Goal: Task Accomplishment & Management: Manage account settings

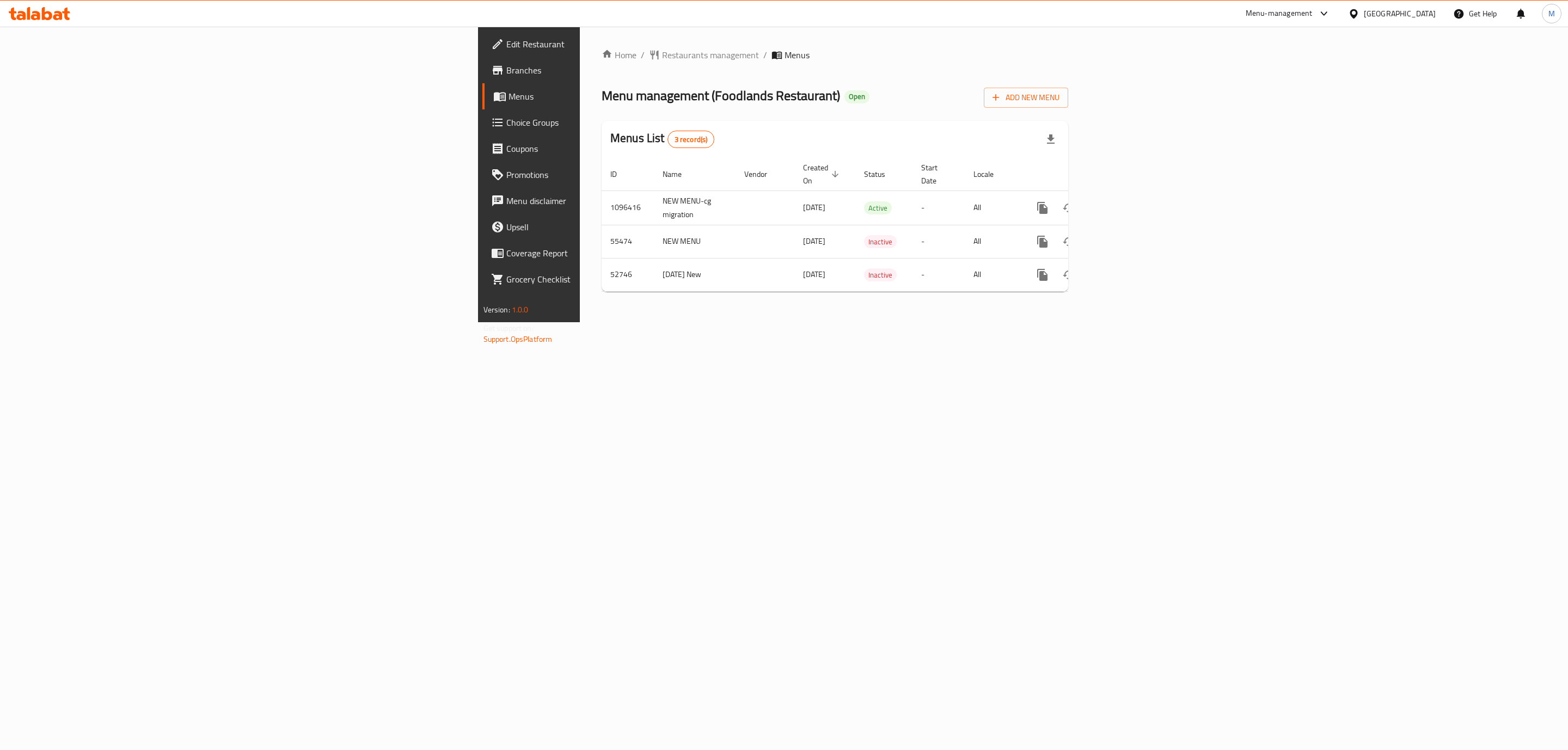
click at [482, 129] on link "Choice Groups" at bounding box center [611, 122] width 258 height 26
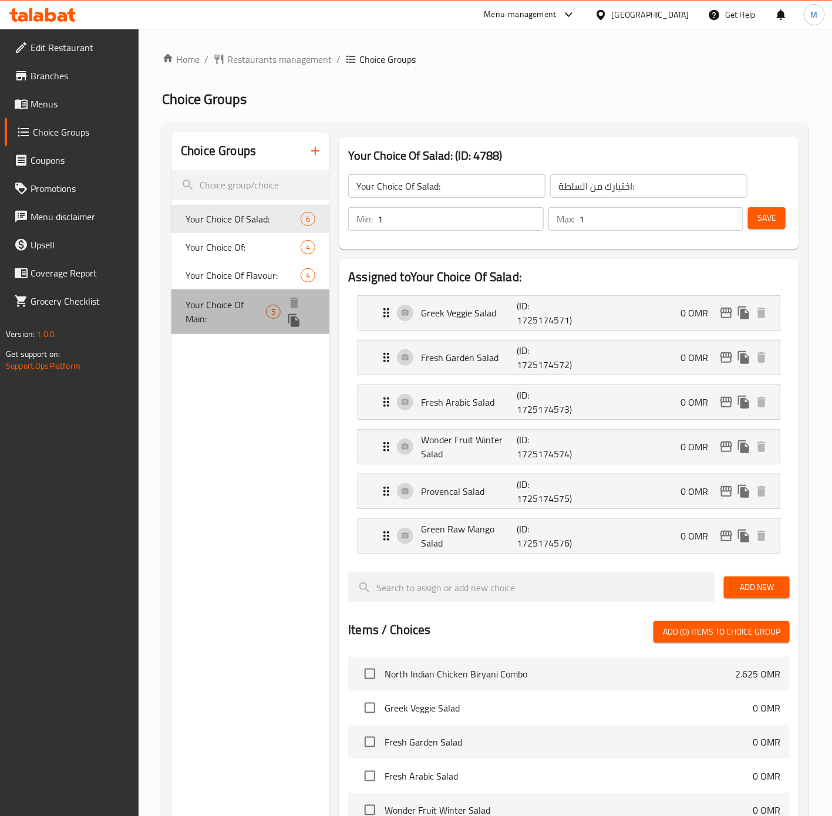
click at [246, 310] on span "Your Choice Of Main:" at bounding box center [226, 312] width 80 height 28
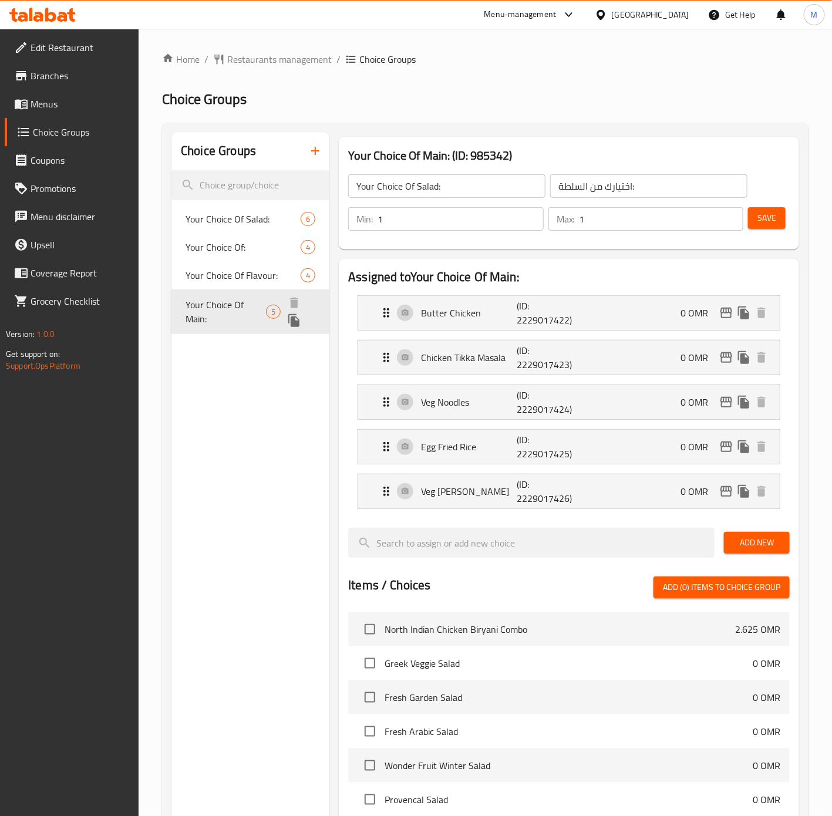
type input "Your Choice Of Main:"
type input "إختيارك من الطبق الرئيسي:"
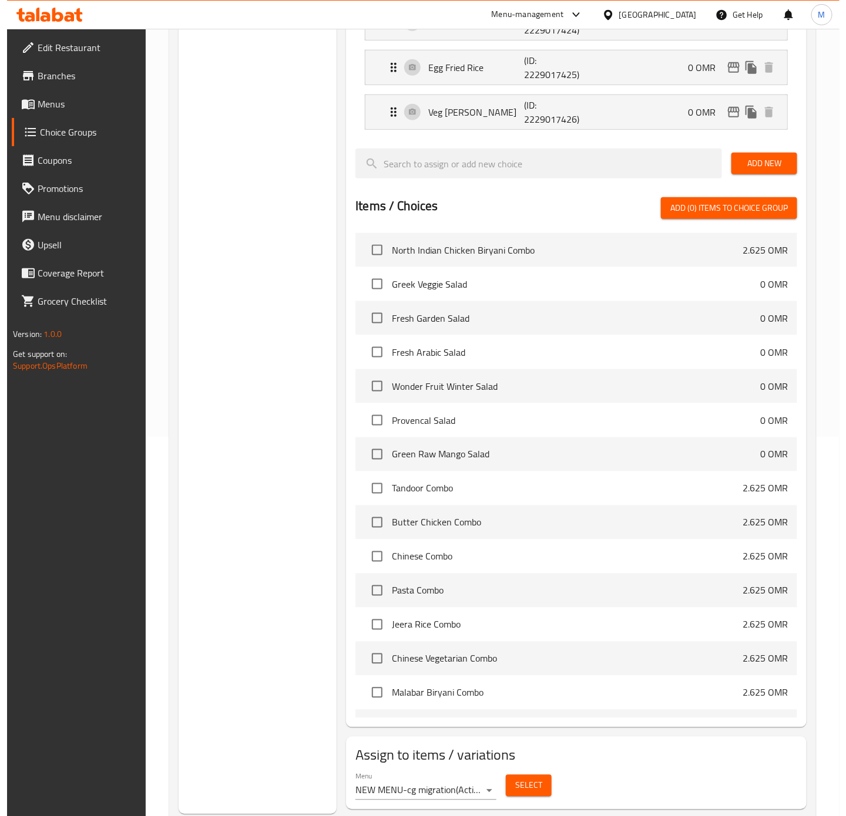
scroll to position [413, 0]
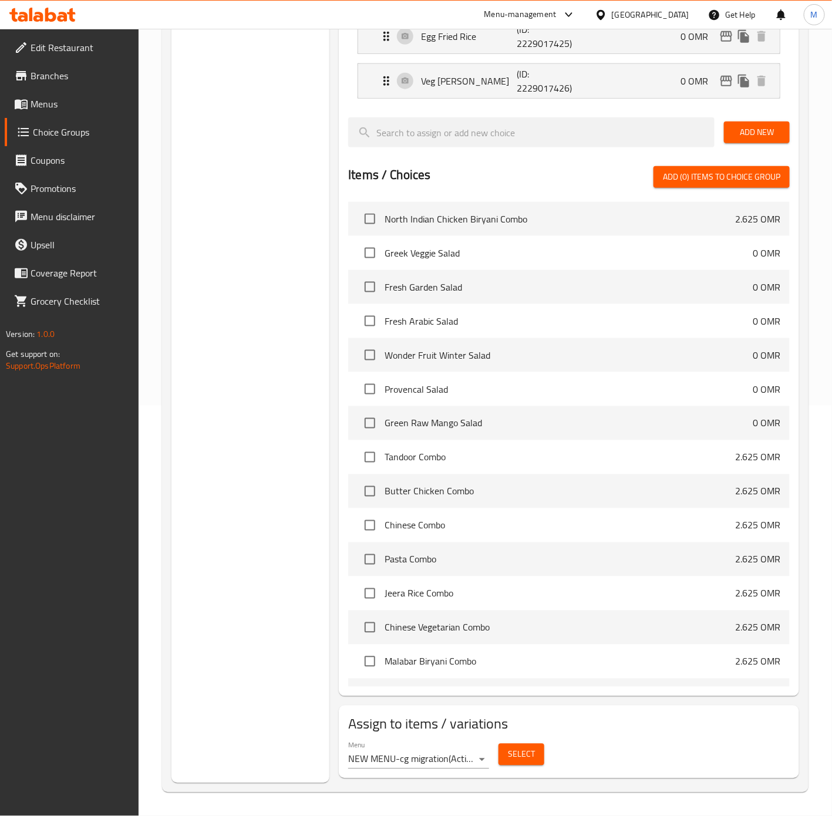
click at [517, 755] on span "Select" at bounding box center [521, 755] width 27 height 15
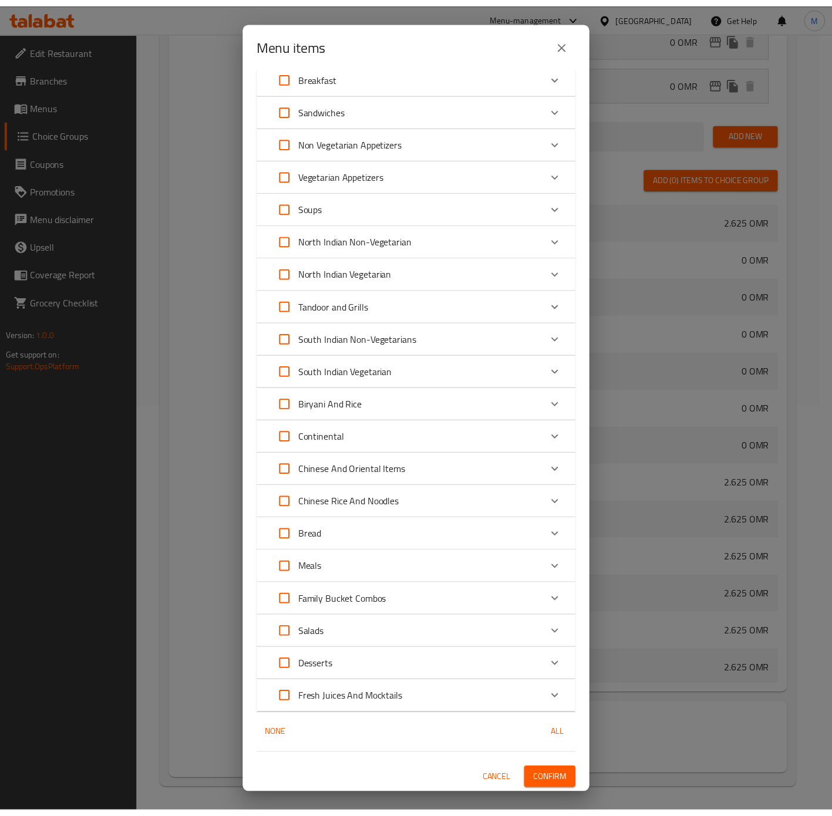
scroll to position [0, 0]
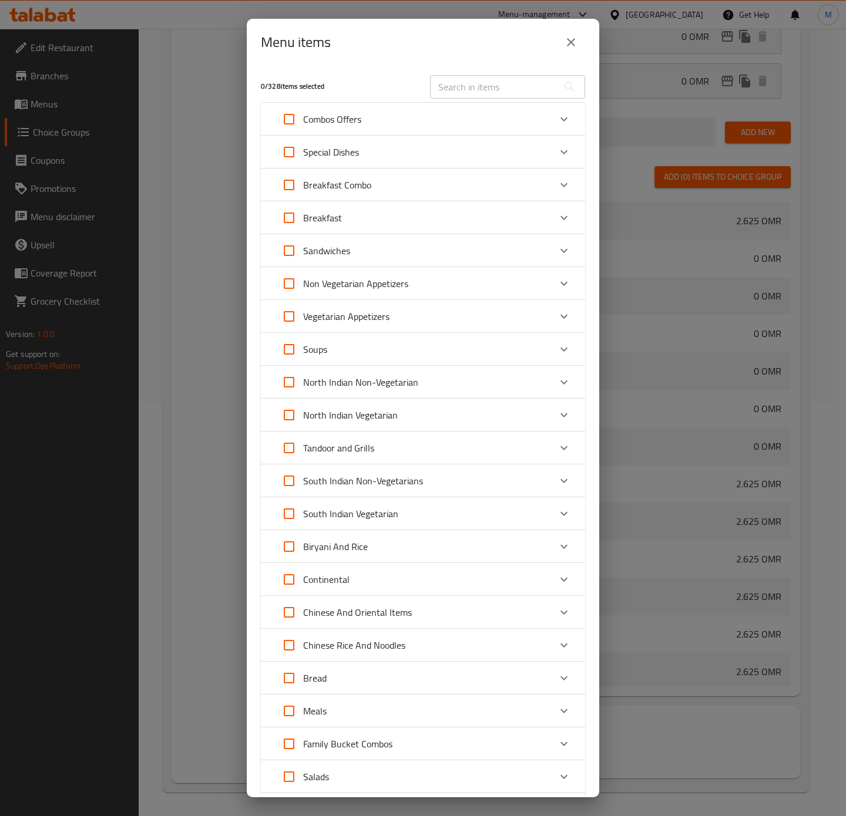
click at [574, 45] on icon "close" at bounding box center [571, 42] width 14 height 14
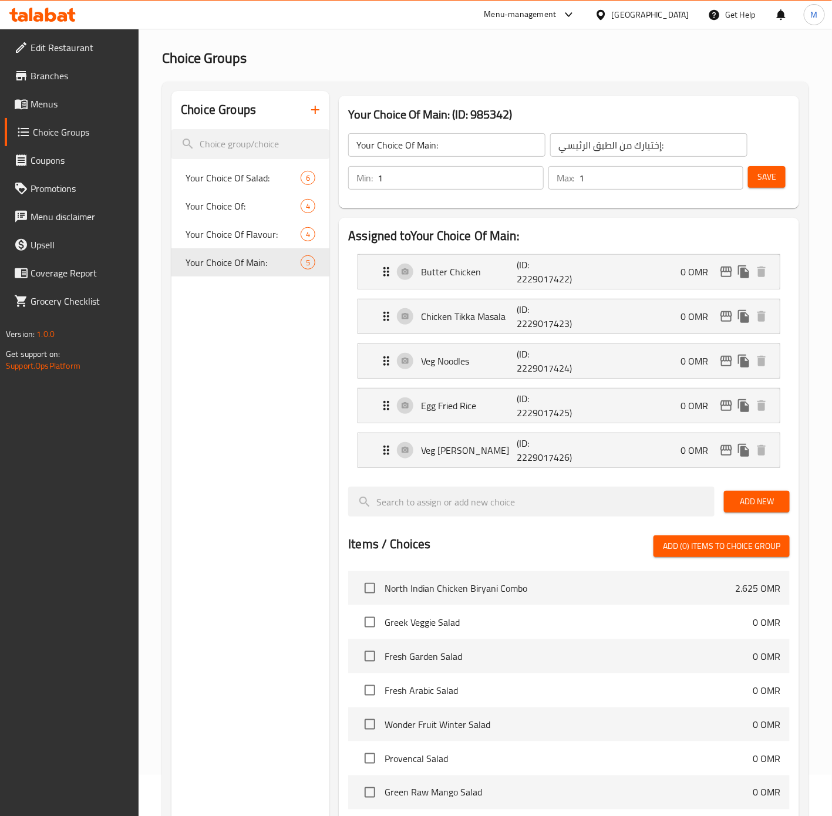
scroll to position [39, 0]
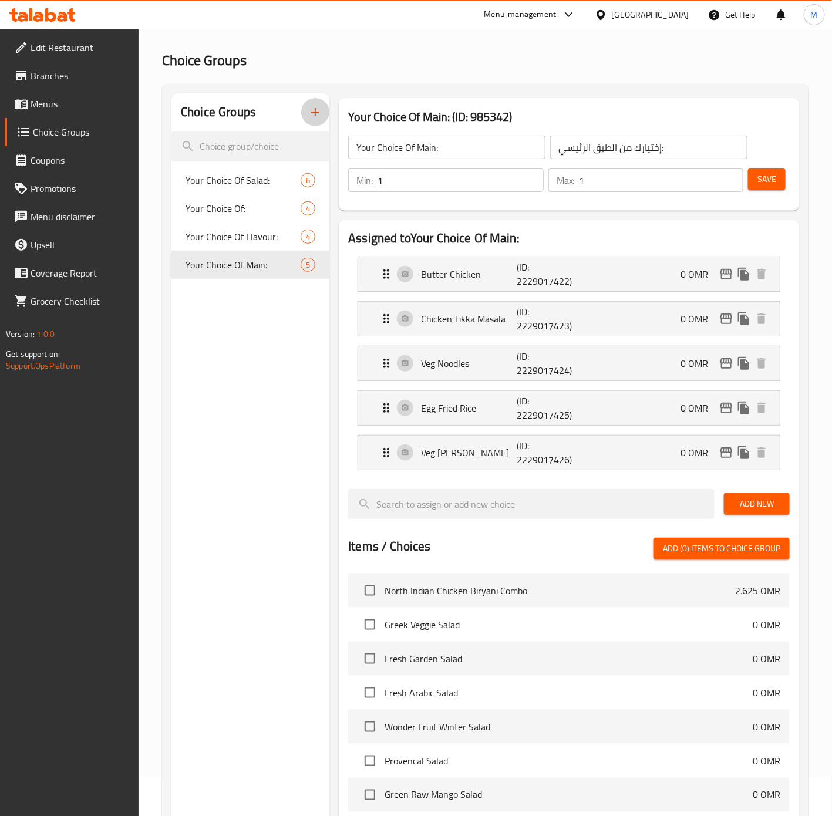
click at [320, 119] on icon "button" at bounding box center [315, 112] width 14 height 14
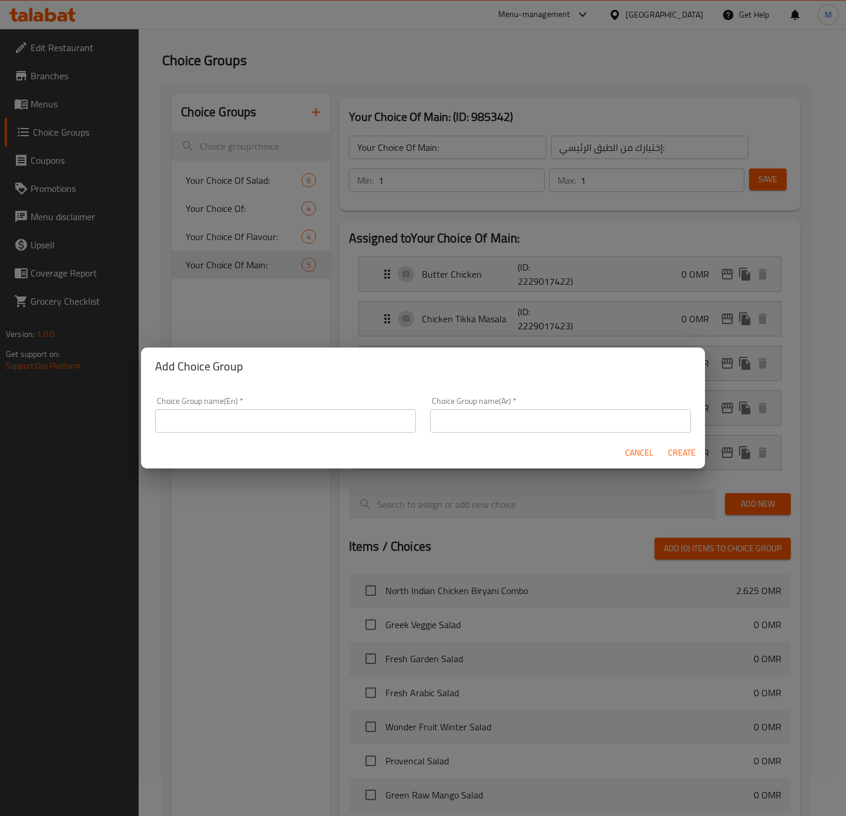
click at [238, 428] on input "text" at bounding box center [285, 420] width 261 height 23
type input "Your Choice Of Side Platter:"
type input "إختيارك من الطبق الجانبي:"
click at [682, 451] on span "Create" at bounding box center [681, 453] width 28 height 15
type input "Your Choice Of Side Platter:"
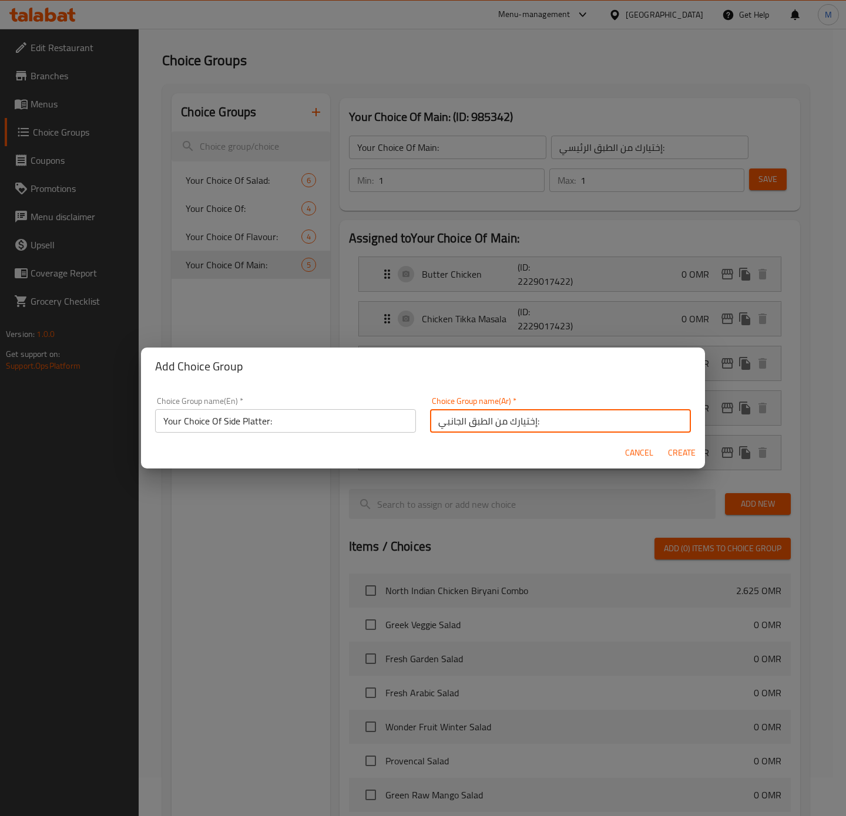
type input "إختيارك من الطبق الجانبي:"
type input "0"
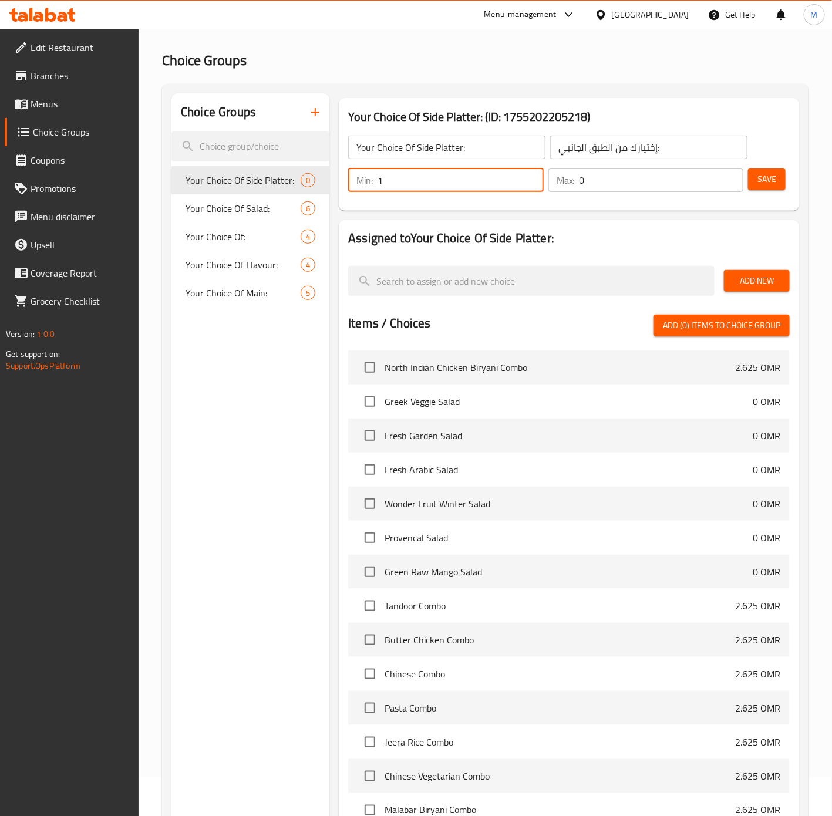
type input "1"
click at [534, 175] on input "1" at bounding box center [461, 180] width 166 height 23
type input "1"
click at [729, 176] on input "1" at bounding box center [662, 180] width 164 height 23
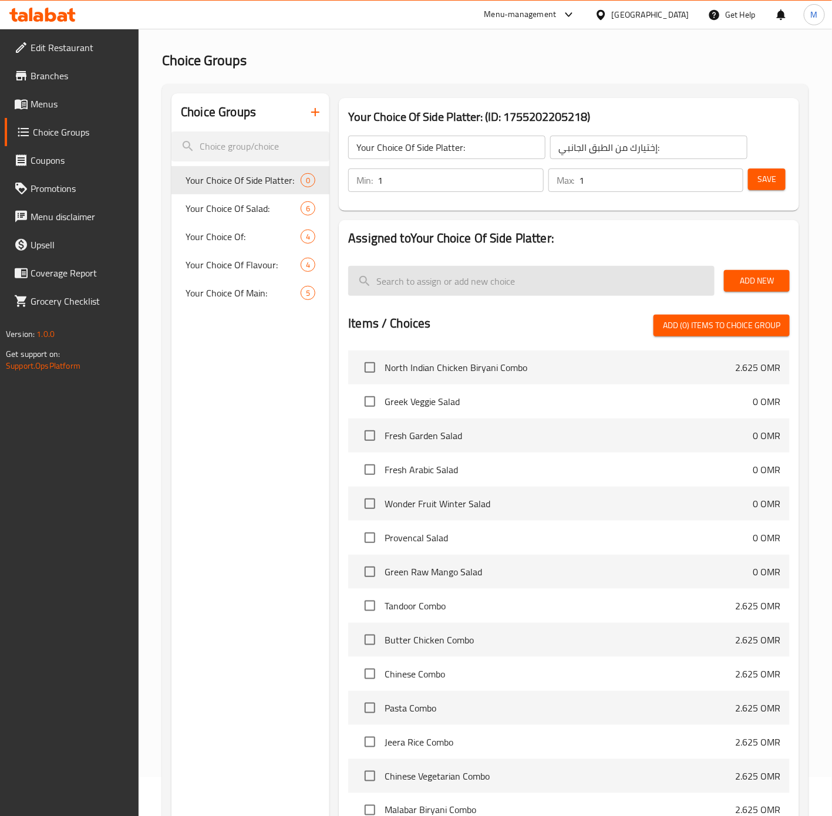
click at [492, 275] on input "search" at bounding box center [531, 281] width 367 height 30
type input "}"
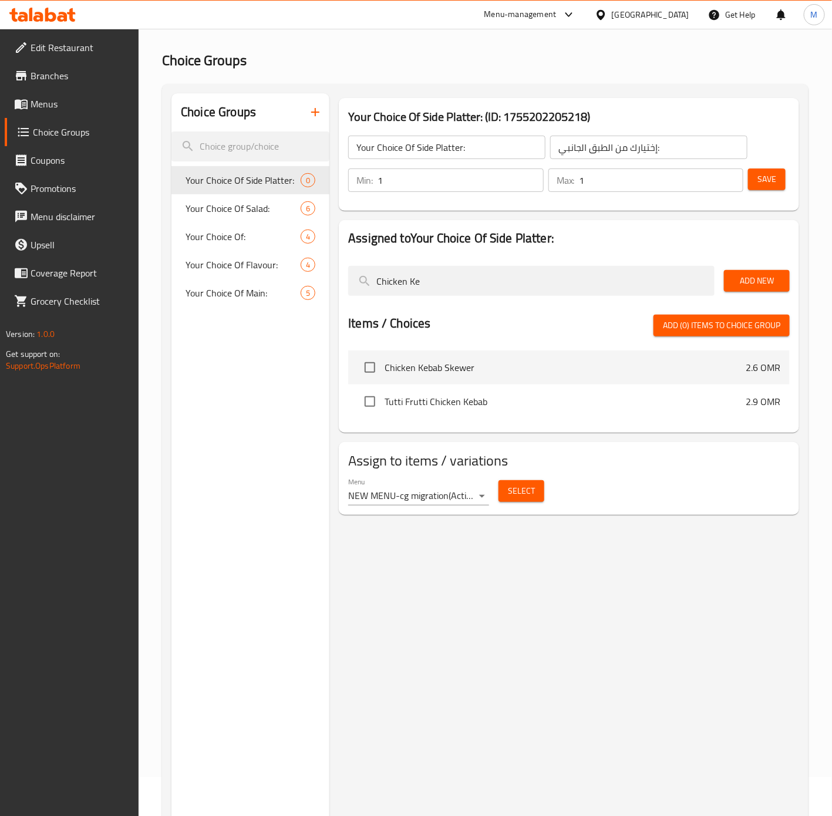
type input "Chicken Ke"
drag, startPoint x: 479, startPoint y: 367, endPoint x: 388, endPoint y: 367, distance: 91.6
click at [388, 367] on span "Chicken Kebab Skewer" at bounding box center [565, 368] width 361 height 14
click at [374, 367] on input "checkbox" at bounding box center [370, 367] width 25 height 25
checkbox input "true"
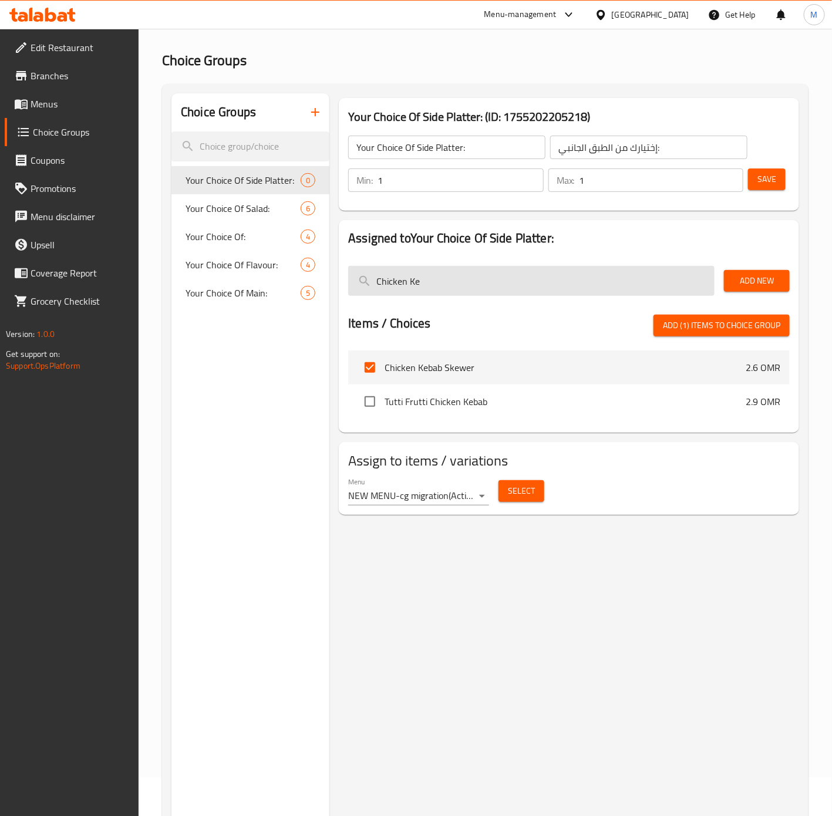
click at [486, 280] on input "Chicken Ke" at bounding box center [531, 281] width 367 height 30
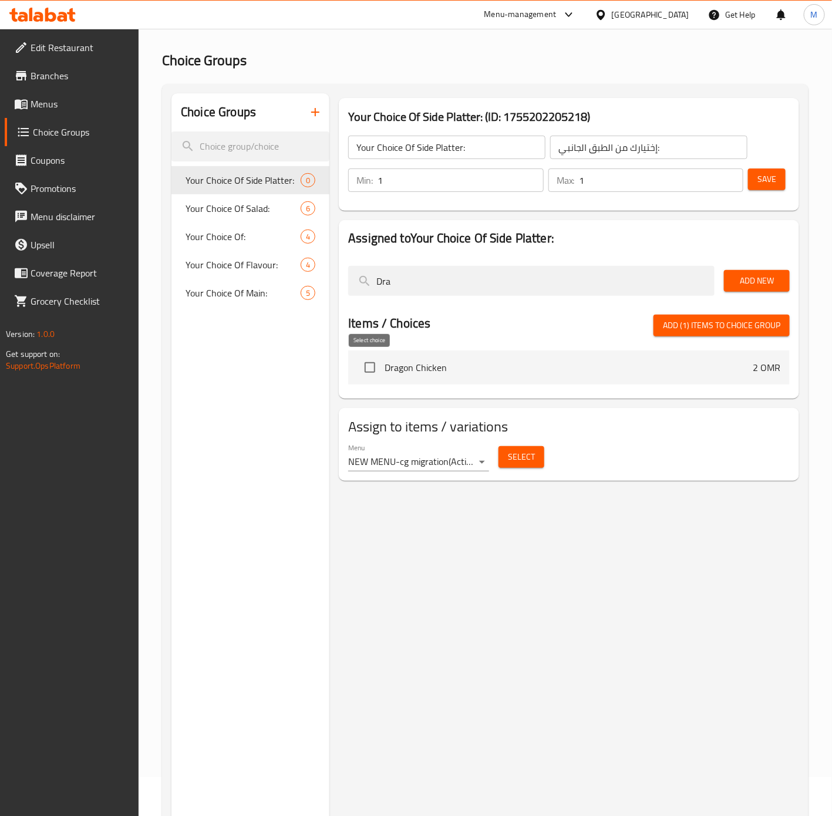
type input "Dra"
click at [367, 365] on input "checkbox" at bounding box center [370, 367] width 25 height 25
checkbox input "true"
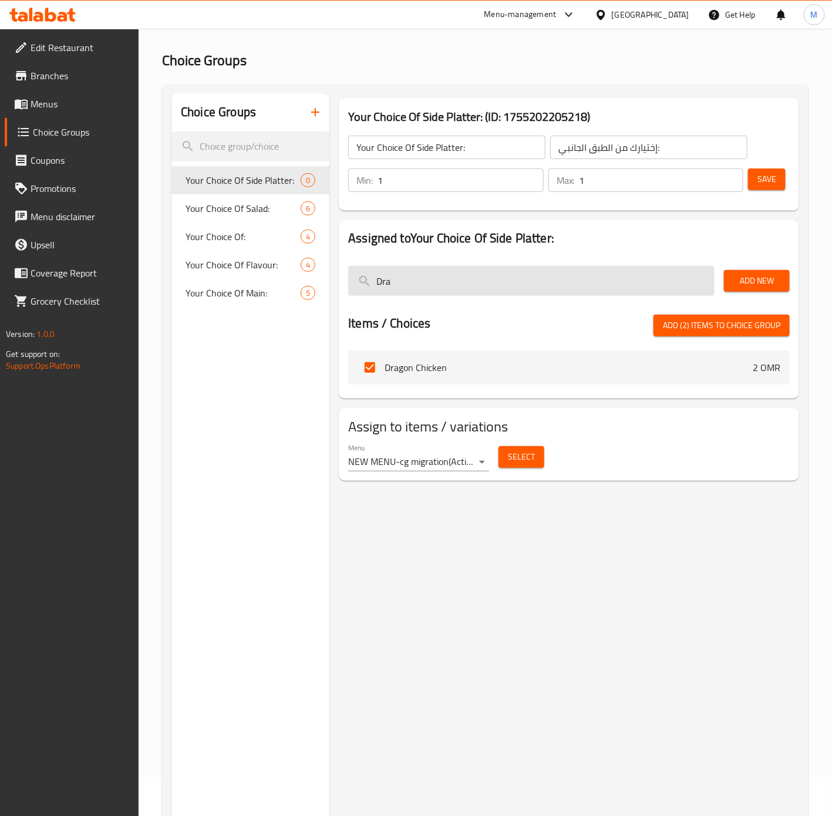
click at [462, 288] on input "Dra" at bounding box center [531, 281] width 367 height 30
paste input "Vegetarian croquettes"
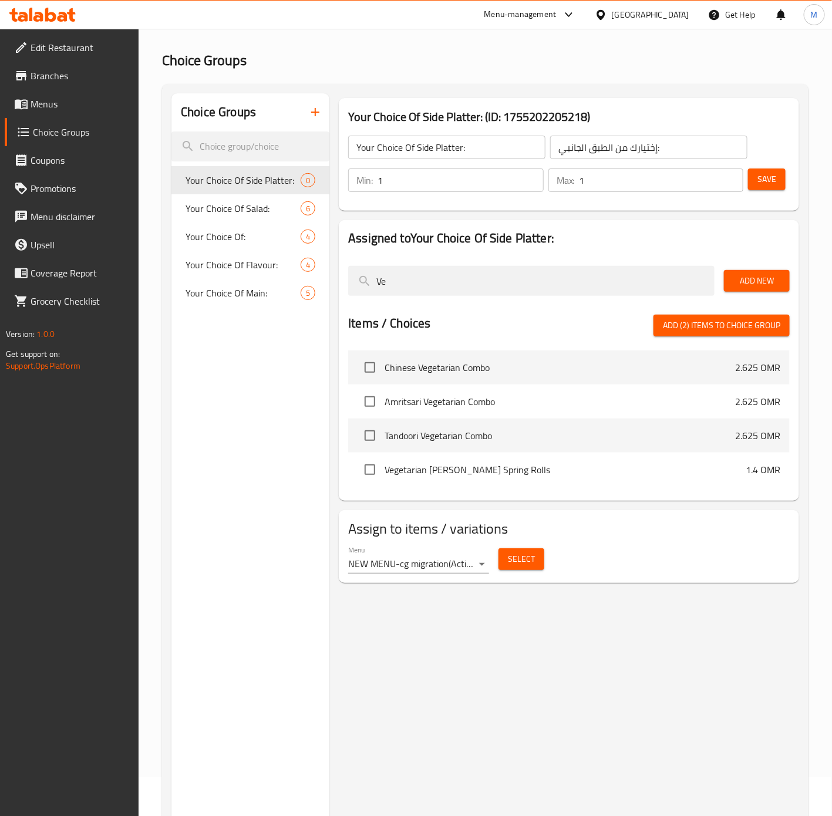
type input "V"
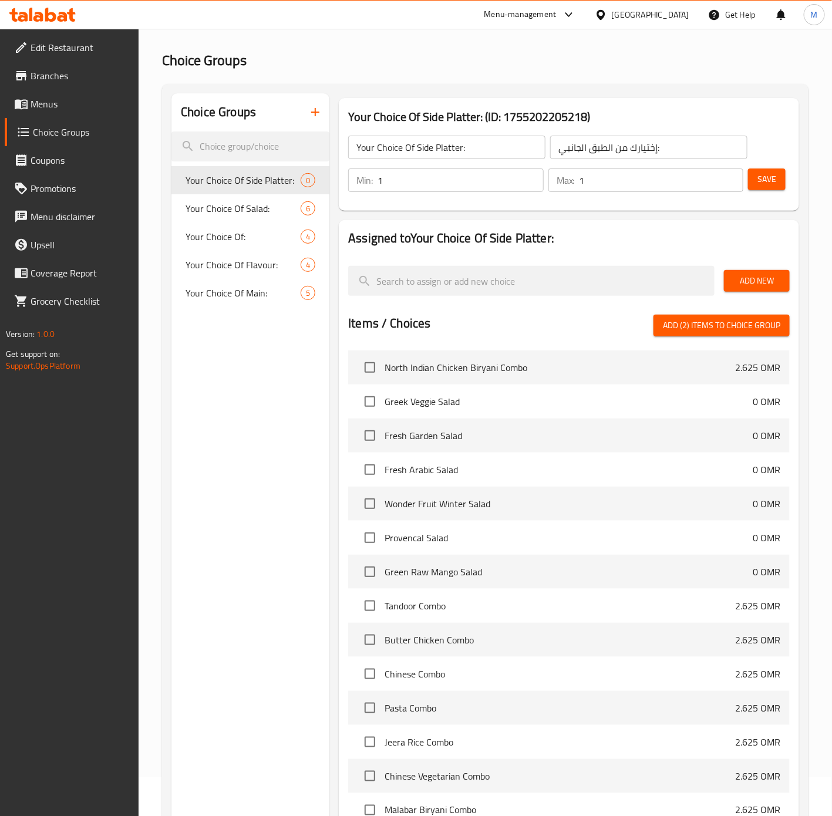
paste input "Vegetarian croquettes"
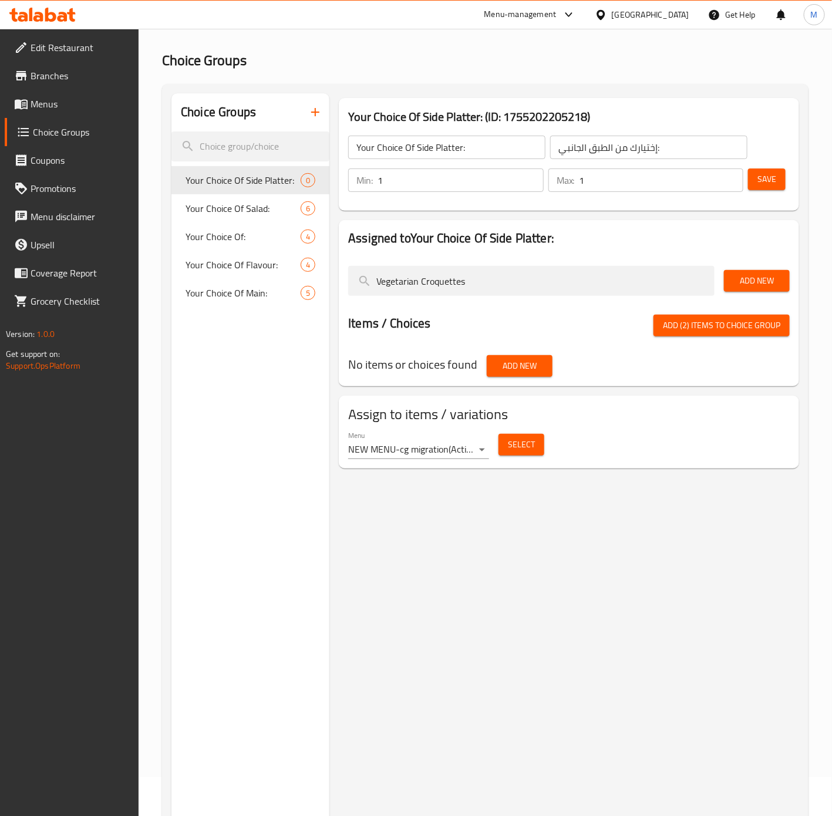
type input "Vegetarian Croquettes"
click at [744, 277] on span "Add New" at bounding box center [757, 281] width 47 height 15
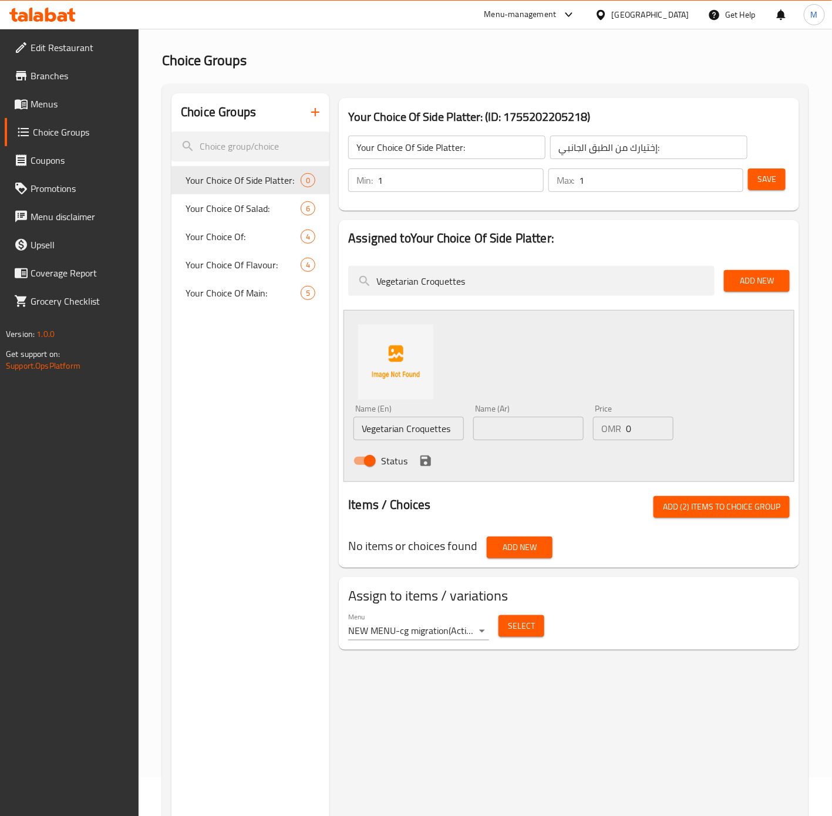
click at [520, 430] on input "text" at bounding box center [528, 428] width 110 height 23
type input "كروكيتس نباتي"
click at [427, 466] on icon "save" at bounding box center [426, 461] width 11 height 11
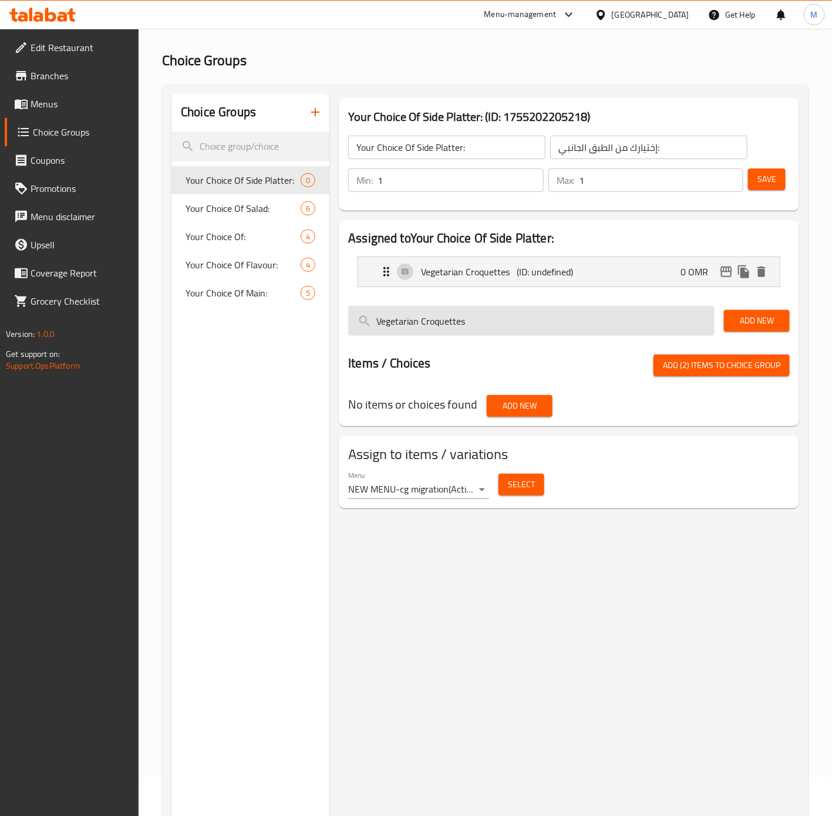
click at [516, 321] on input "Vegetarian Croquettes" at bounding box center [531, 321] width 367 height 30
paste input "erian Manchurian"
type input "Vegeterian Manchurian"
drag, startPoint x: 732, startPoint y: 331, endPoint x: 611, endPoint y: 337, distance: 120.6
click at [611, 337] on div "Vegeterian Manchurian Add New" at bounding box center [569, 320] width 451 height 39
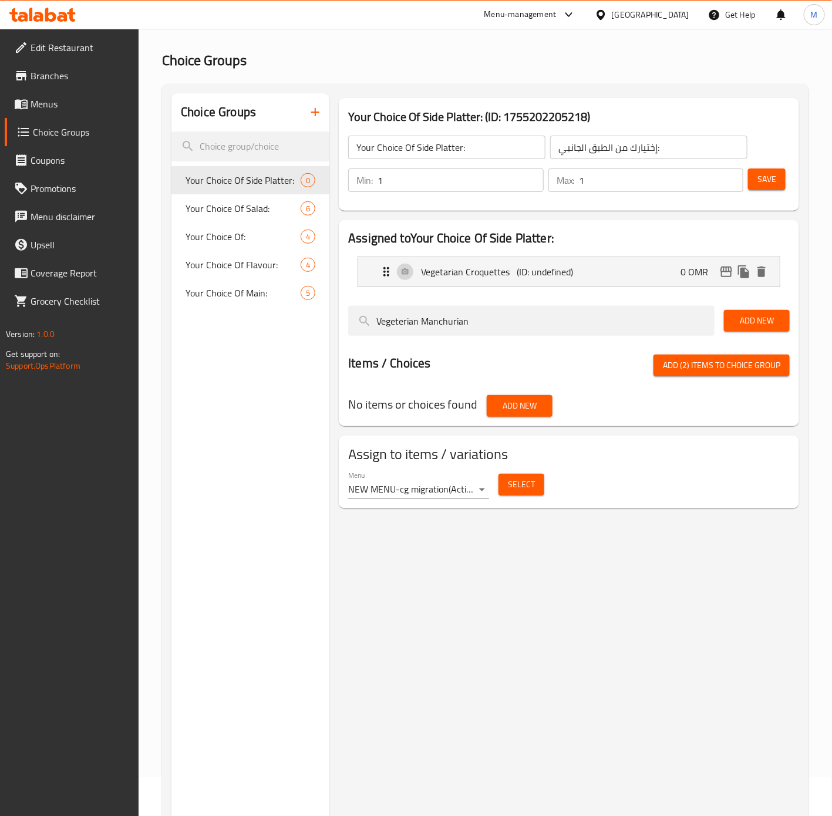
click at [751, 334] on div "Add New" at bounding box center [757, 320] width 75 height 39
click at [751, 325] on span "Add New" at bounding box center [757, 321] width 47 height 15
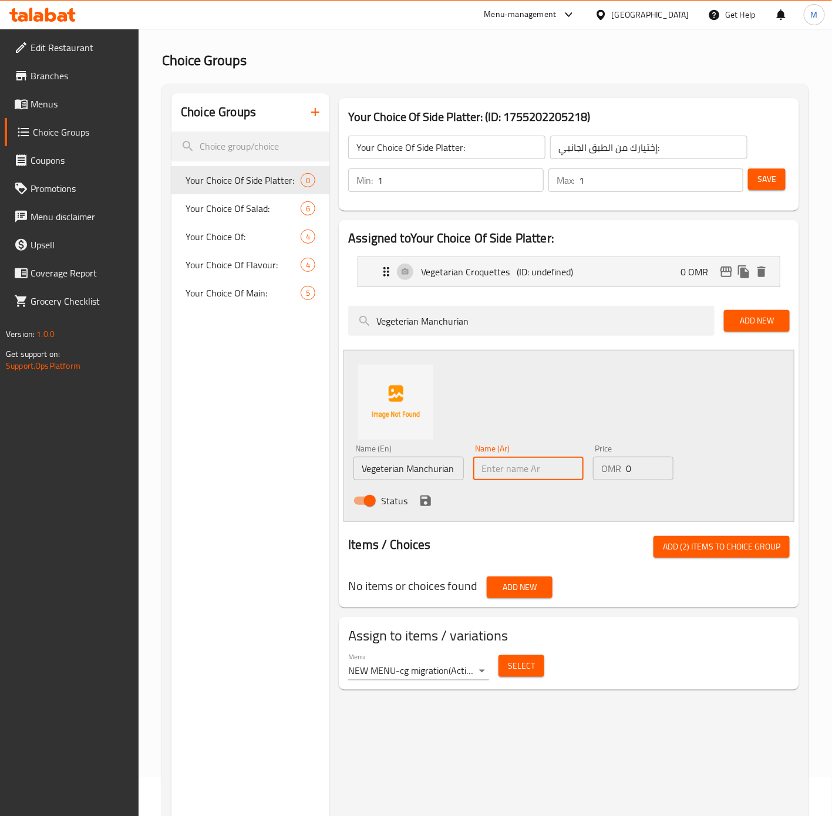
click at [530, 478] on input "text" at bounding box center [528, 468] width 110 height 23
type input "منشوريان نباتي"
click at [423, 501] on icon "save" at bounding box center [426, 501] width 11 height 11
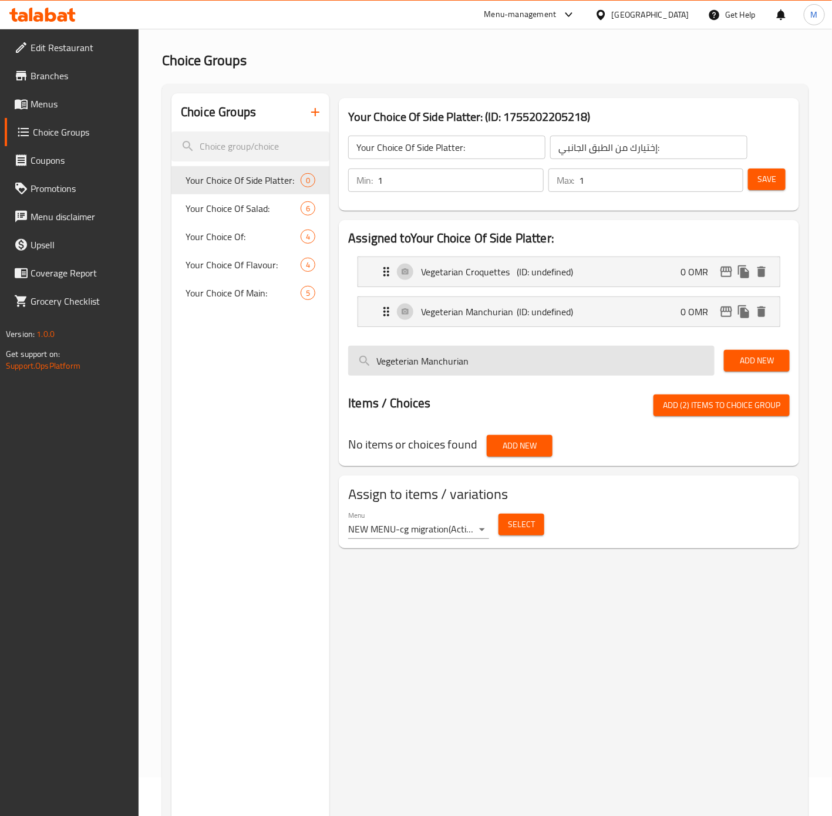
click at [483, 365] on input "Vegeterian Manchurian" at bounding box center [531, 361] width 367 height 30
paste input "Porotta"
type input "Porotta"
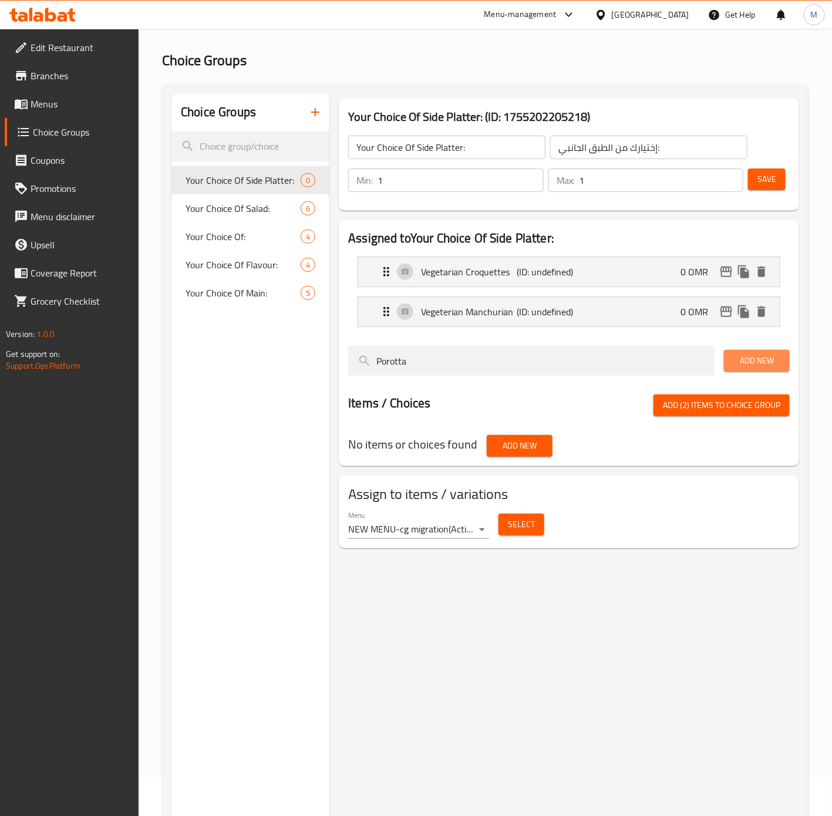
click at [767, 365] on span "Add New" at bounding box center [757, 361] width 47 height 15
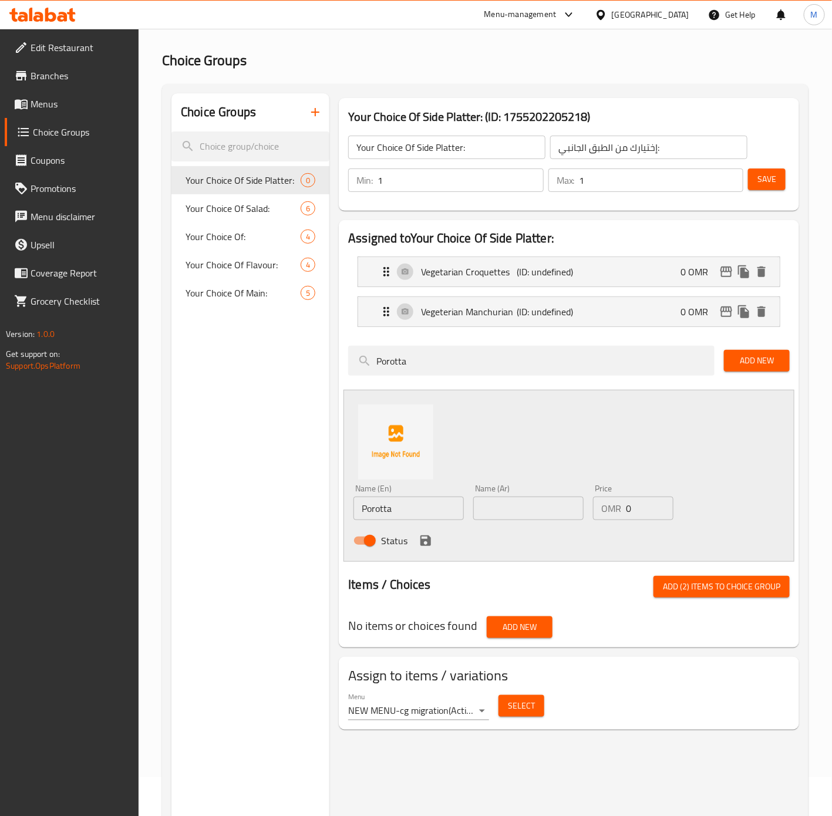
click at [546, 506] on input "text" at bounding box center [528, 508] width 110 height 23
type input "بوروتا"
click at [428, 544] on icon "save" at bounding box center [426, 541] width 11 height 11
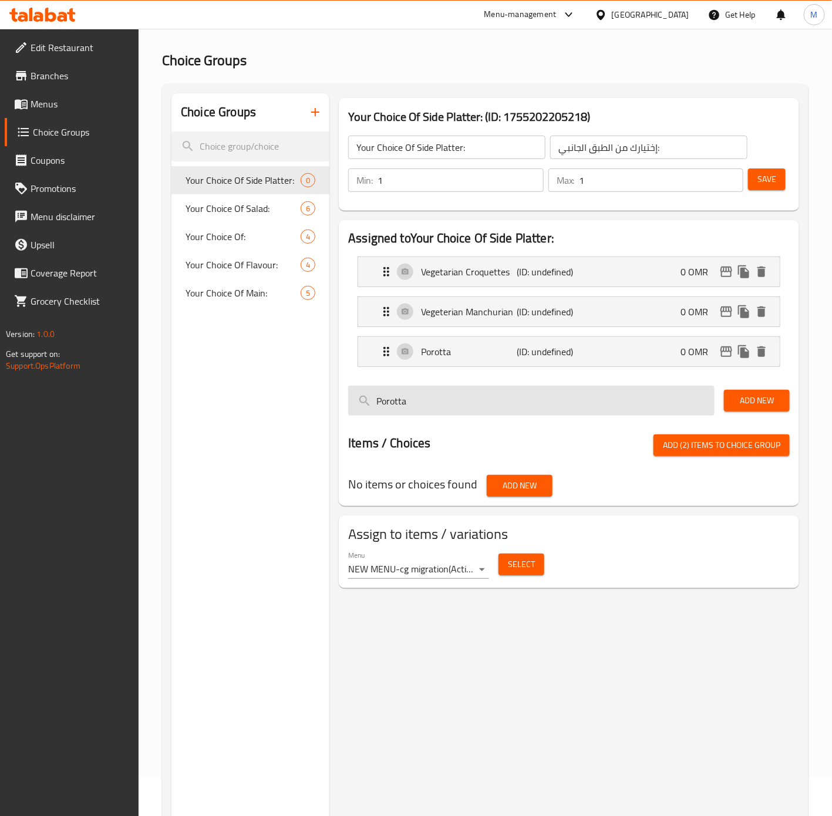
click at [482, 411] on input "Porotta" at bounding box center [531, 401] width 367 height 30
paste input "Butter Naan"
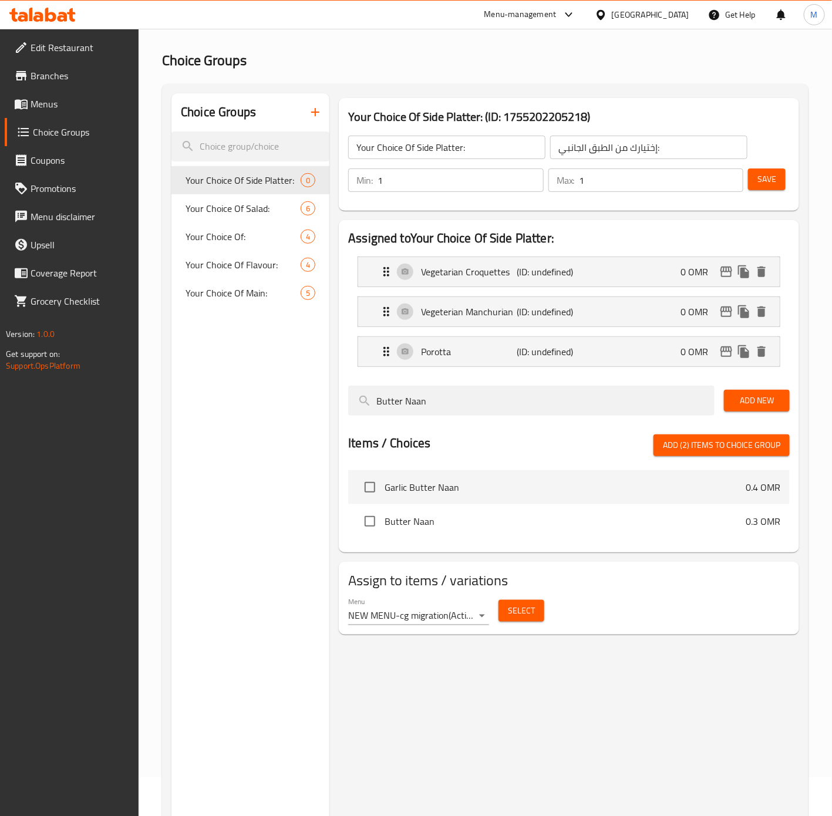
type input "Butter Naan"
click at [744, 400] on span "Add New" at bounding box center [757, 401] width 47 height 15
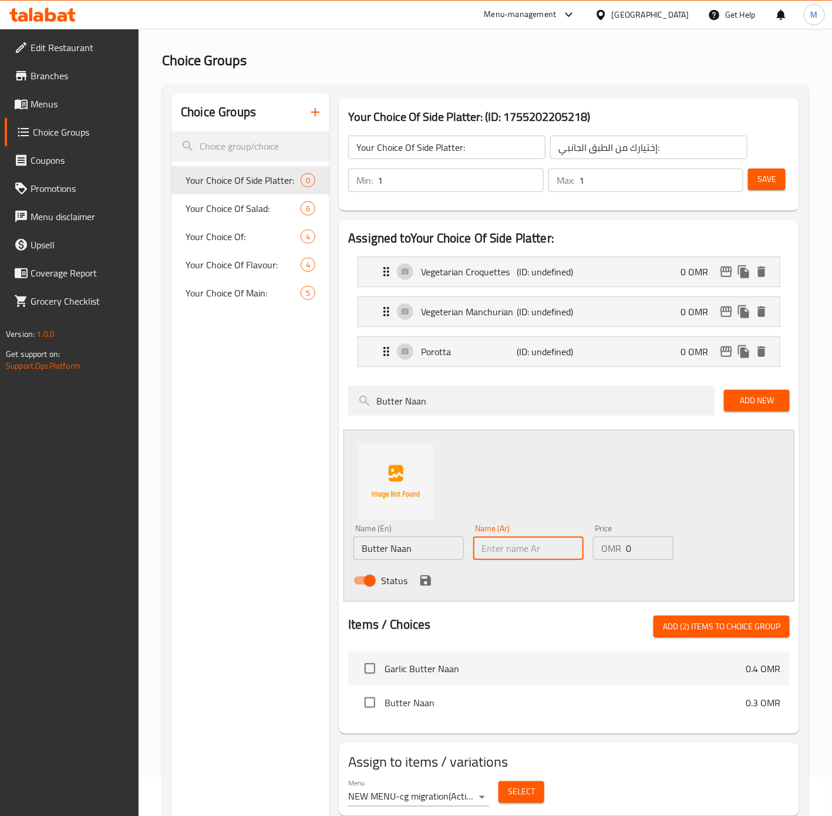
click at [541, 548] on input "text" at bounding box center [528, 548] width 110 height 23
type input "باتر نان"
click at [428, 583] on icon "save" at bounding box center [426, 581] width 11 height 11
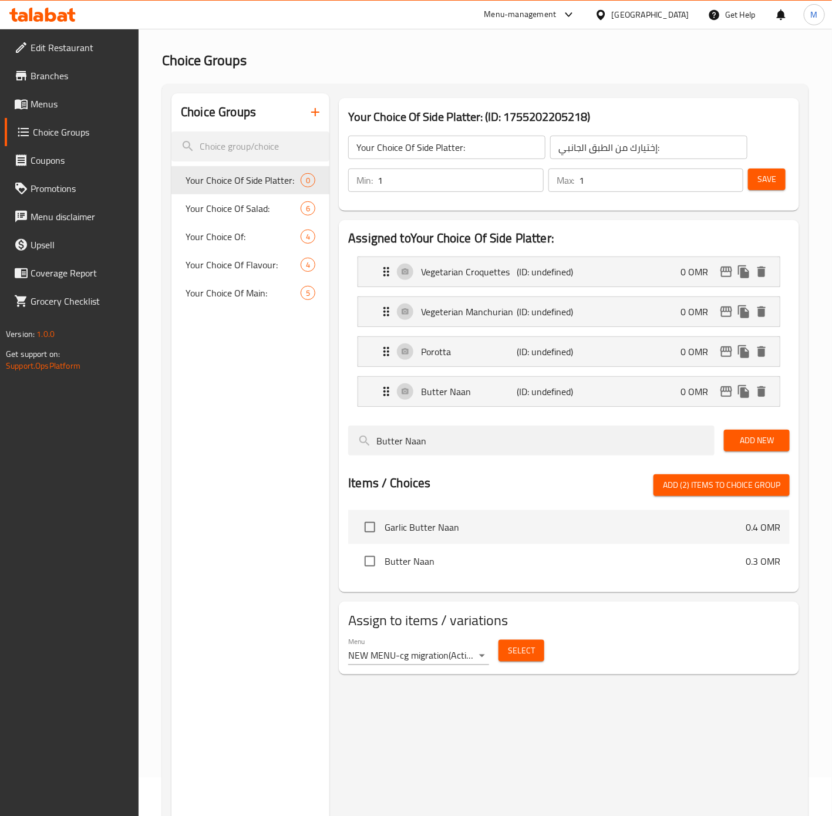
click at [486, 459] on div "Butter Naan" at bounding box center [532, 440] width 376 height 39
click at [485, 449] on input "Butter Naan" at bounding box center [531, 441] width 367 height 30
paste input "Green tossed Salad"
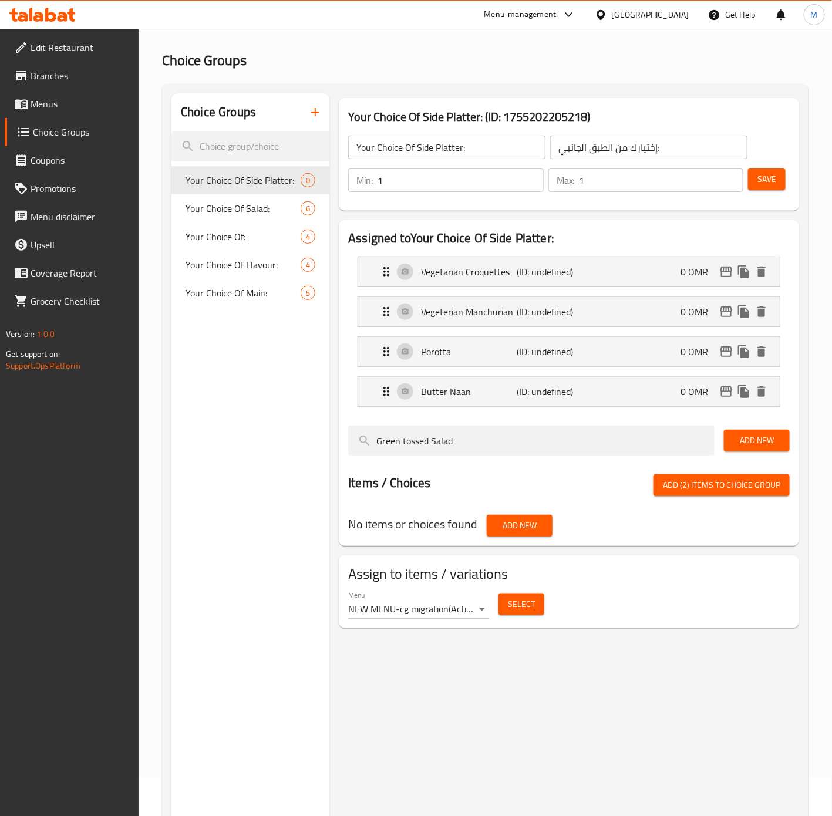
type input "Green tossed Salad"
click at [746, 446] on span "Add New" at bounding box center [757, 440] width 47 height 15
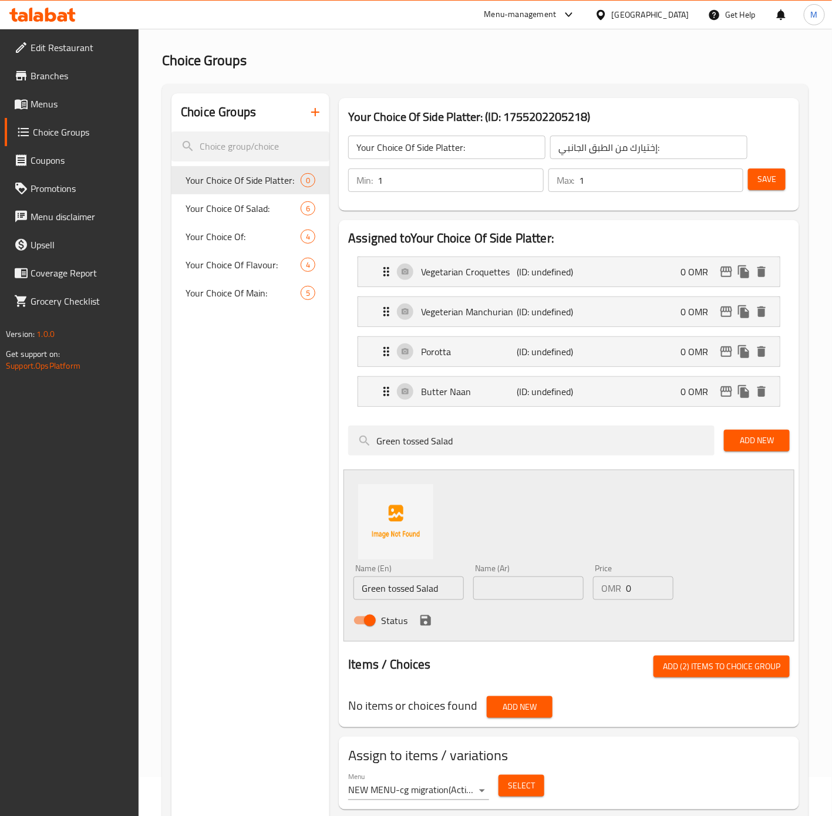
click at [537, 589] on input "text" at bounding box center [528, 588] width 110 height 23
paste input "سلطة خضراء مشكلة"
type input "سلطة خضراء مشكلة"
click at [439, 600] on input "Green tossed Salad" at bounding box center [409, 588] width 110 height 23
type input "Green Tossed Salad"
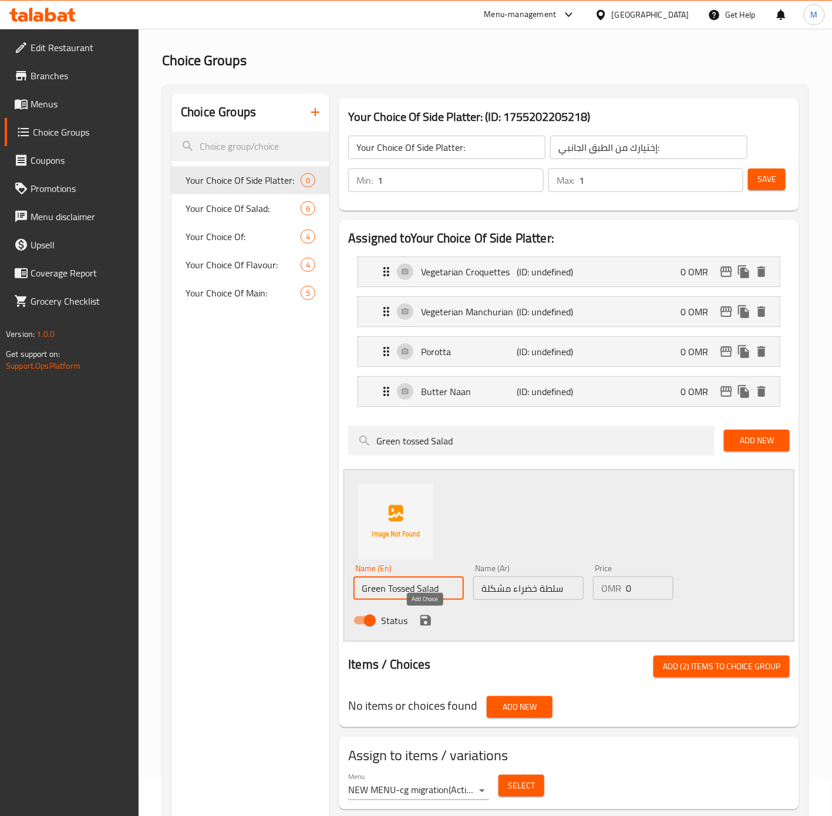
click at [423, 624] on icon "save" at bounding box center [426, 621] width 11 height 11
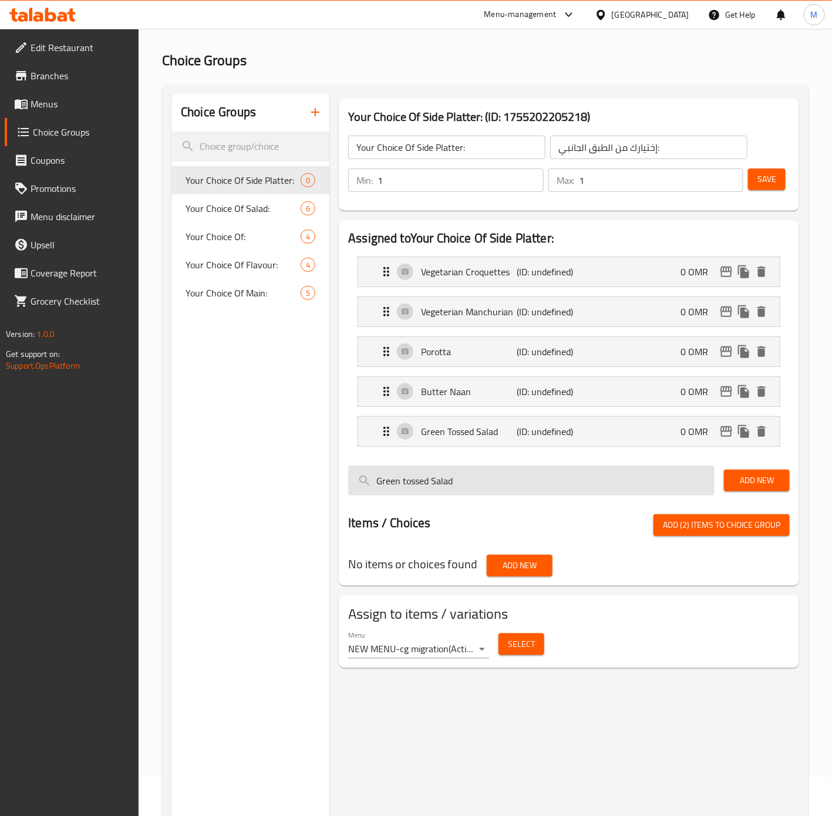
click at [460, 483] on input "Green tossed Salad" at bounding box center [531, 481] width 367 height 30
paste input "Biriyani Rice"
type input "Biriyani Rice"
click at [761, 483] on span "Add New" at bounding box center [757, 480] width 47 height 15
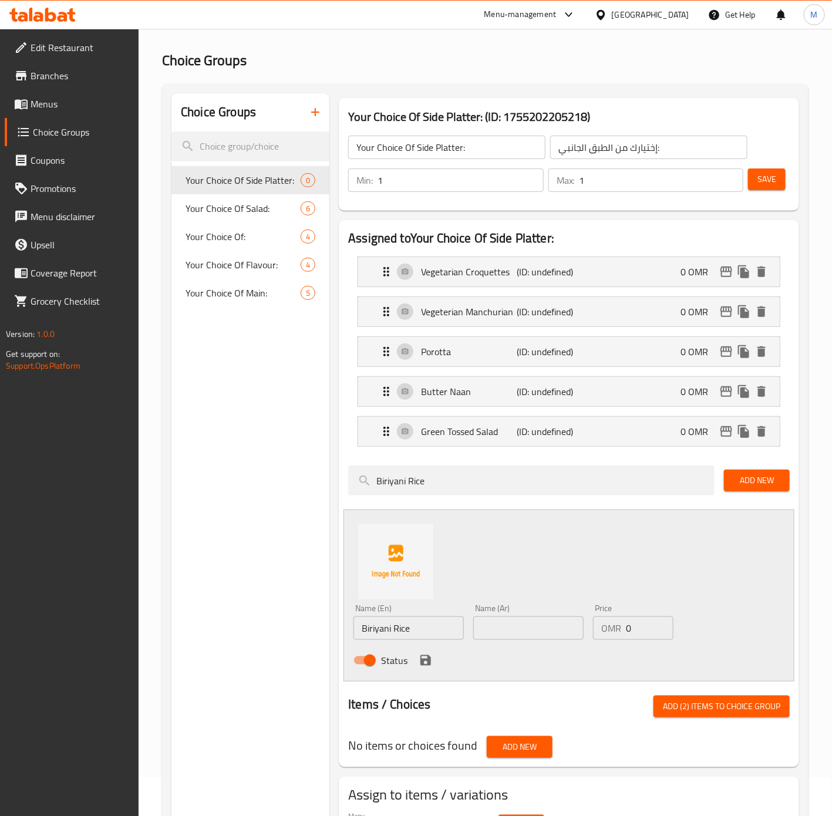
click at [524, 629] on input "text" at bounding box center [528, 628] width 110 height 23
type input "أرز برياني"
click at [423, 659] on icon "save" at bounding box center [426, 661] width 14 height 14
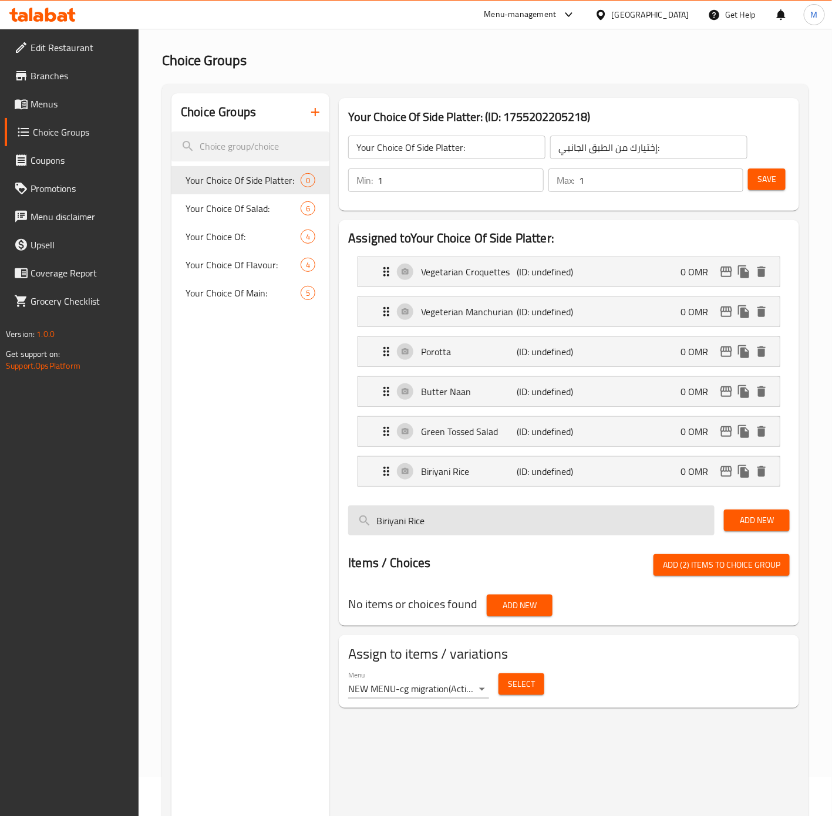
click at [479, 517] on input "Biriyani Rice" at bounding box center [531, 521] width 367 height 30
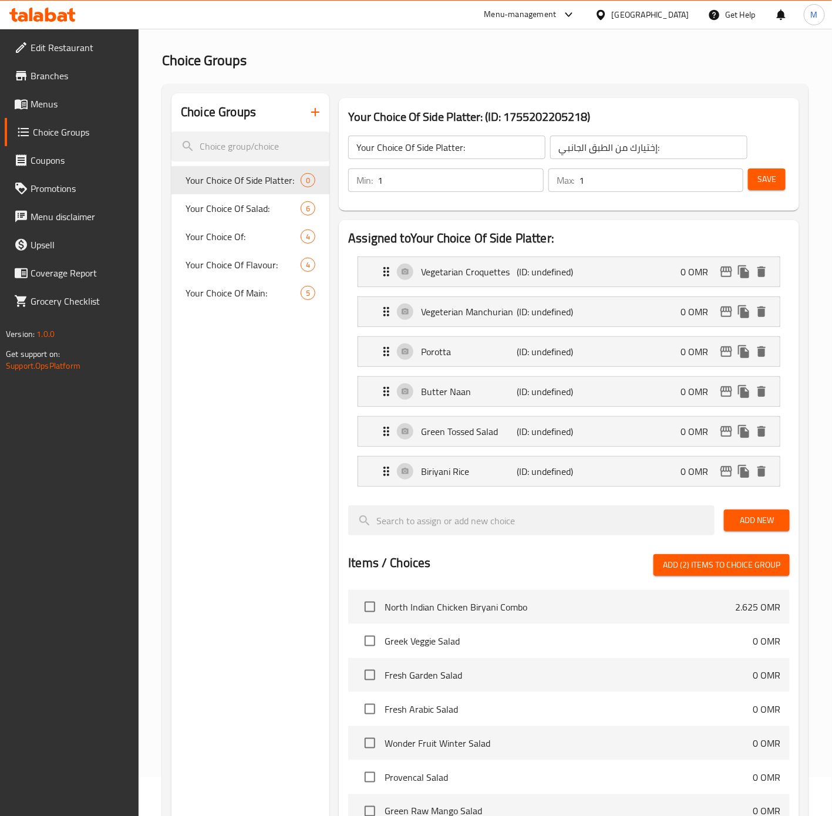
click at [675, 576] on button "Add (2) items to choice group" at bounding box center [722, 565] width 136 height 22
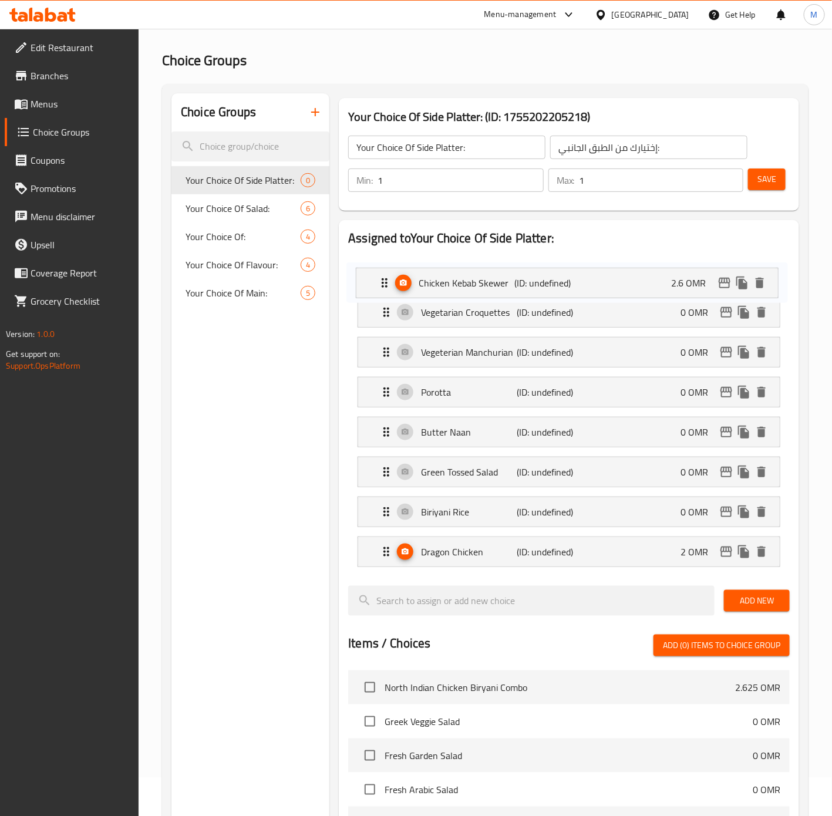
drag, startPoint x: 391, startPoint y: 512, endPoint x: 390, endPoint y: 271, distance: 240.2
click at [392, 271] on nav "Vegetarian Croquettes (ID: undefined) 0 OMR Name (En) Vegetarian Croquettes Nam…" at bounding box center [569, 412] width 442 height 330
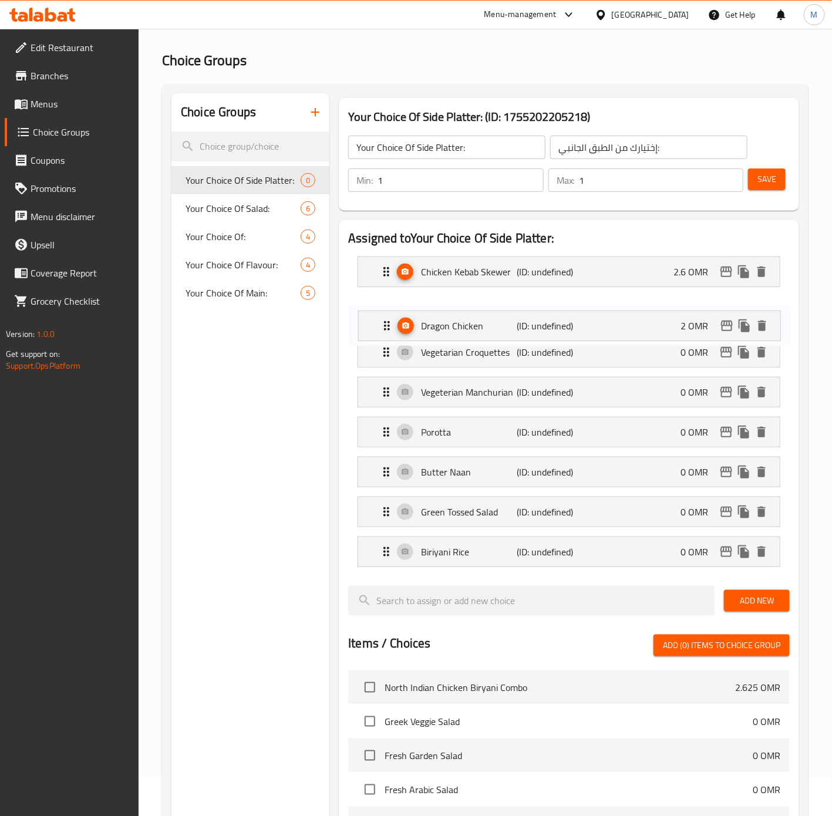
drag, startPoint x: 385, startPoint y: 555, endPoint x: 385, endPoint y: 322, distance: 232.6
click at [385, 322] on nav "Chicken Kebab Skewer (ID: undefined) 2.6 OMR Name (En) Chicken Kebab Skewer Nam…" at bounding box center [569, 412] width 442 height 330
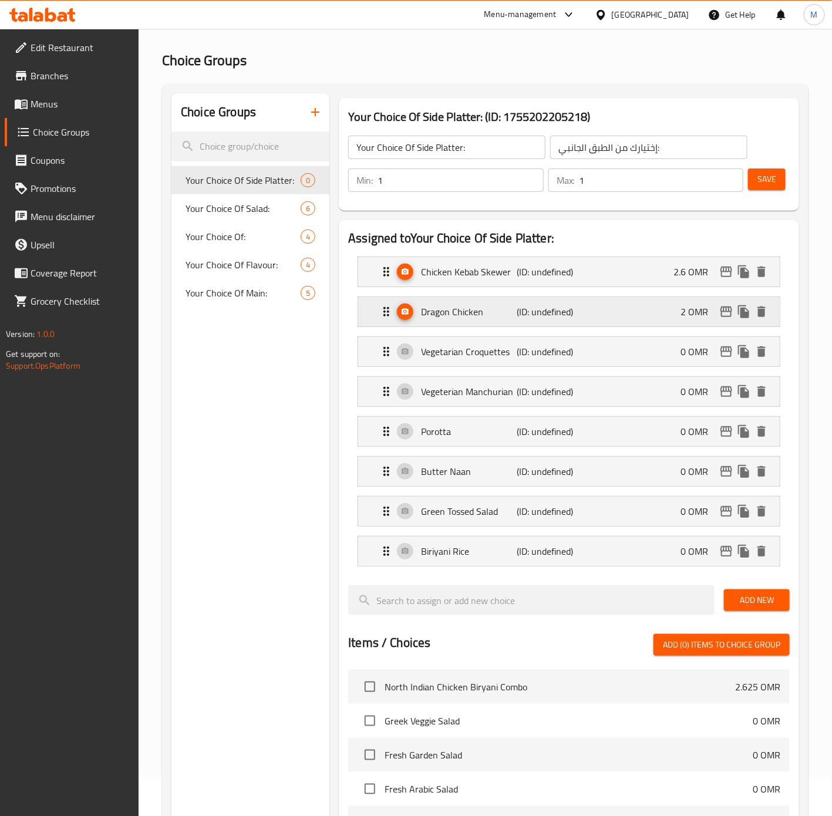
click at [650, 314] on div "Dragon Chicken (ID: undefined) 2 OMR" at bounding box center [572, 311] width 386 height 29
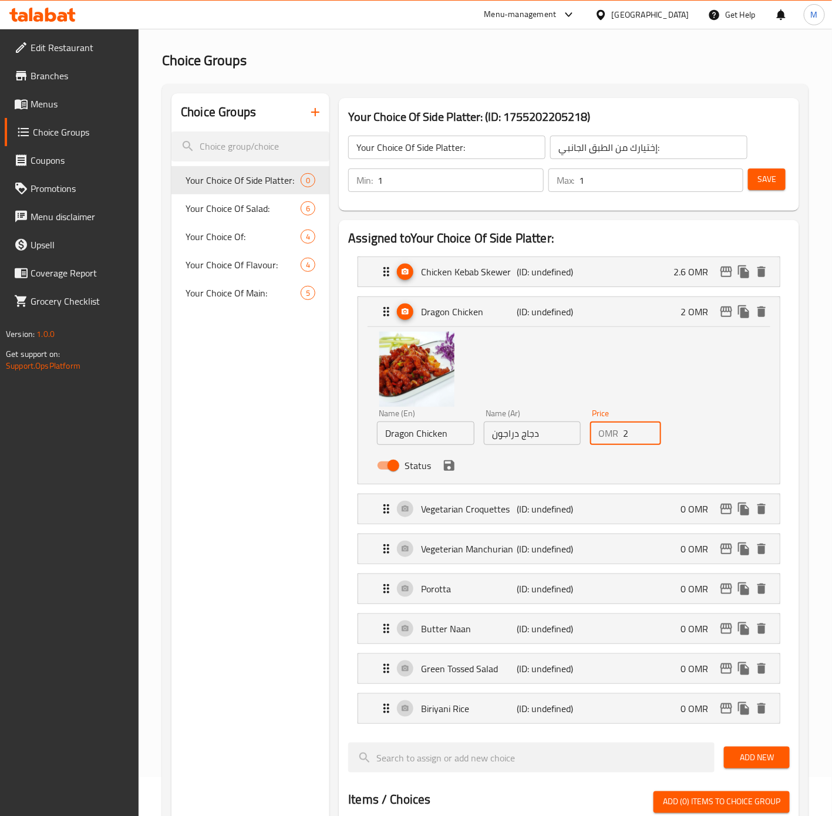
drag, startPoint x: 629, startPoint y: 432, endPoint x: 603, endPoint y: 429, distance: 26.1
click at [603, 429] on div "OMR 2 Price" at bounding box center [625, 433] width 70 height 23
click at [453, 468] on icon "save" at bounding box center [449, 465] width 11 height 11
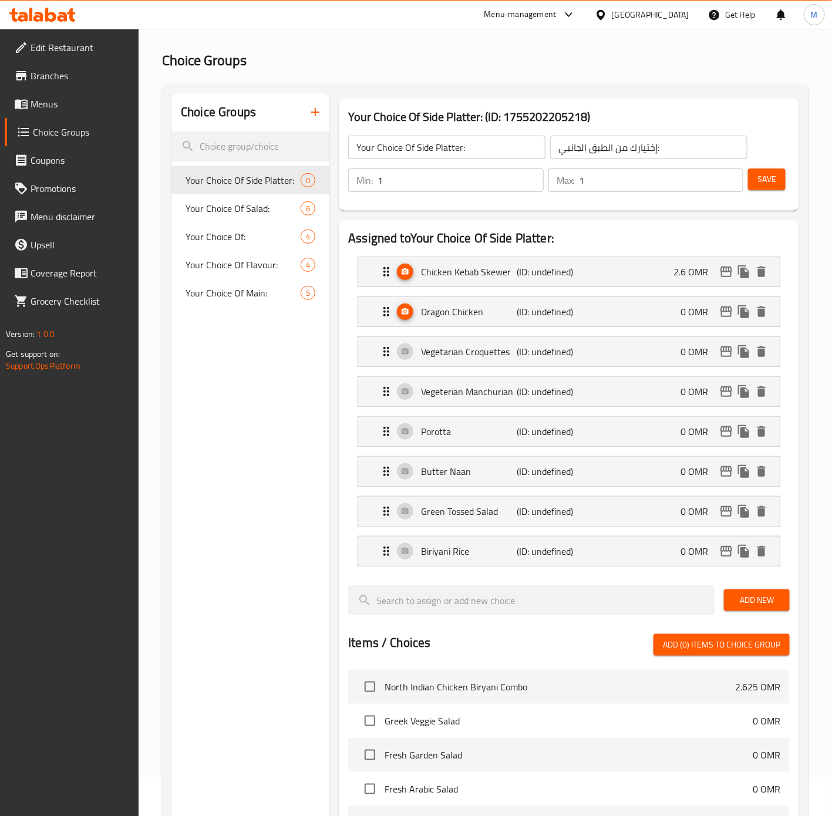
type input "0"
click at [652, 280] on div "Chicken Kebab Skewer (ID: undefined) 2.6 OMR" at bounding box center [572, 271] width 386 height 29
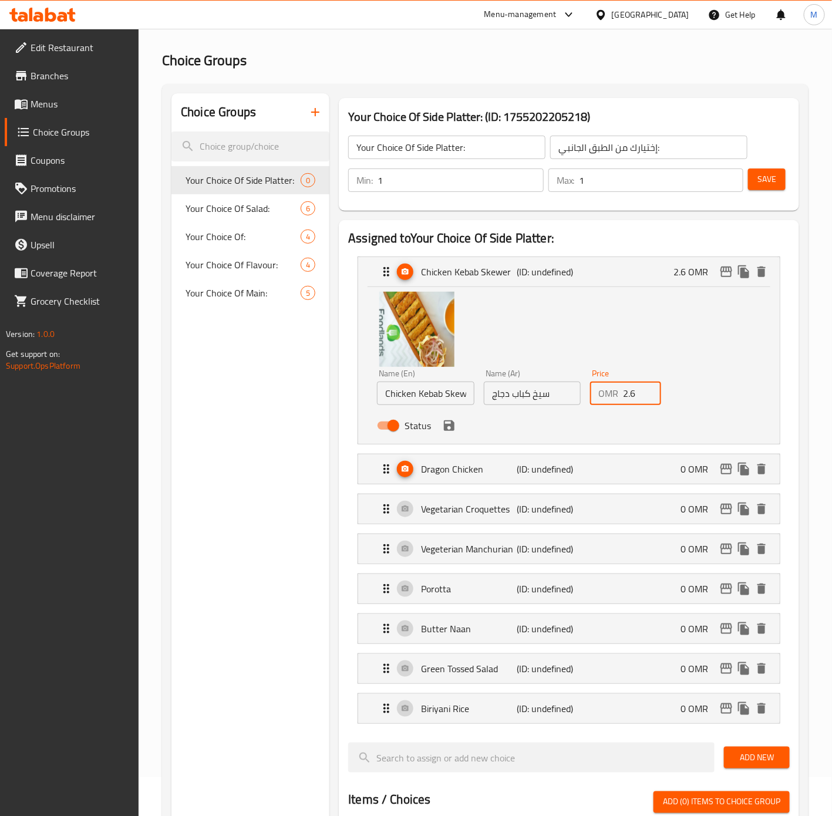
drag, startPoint x: 637, startPoint y: 401, endPoint x: 622, endPoint y: 398, distance: 14.9
click at [622, 398] on div "OMR 2.6 Price" at bounding box center [625, 393] width 70 height 23
click at [455, 426] on icon "save" at bounding box center [449, 426] width 14 height 14
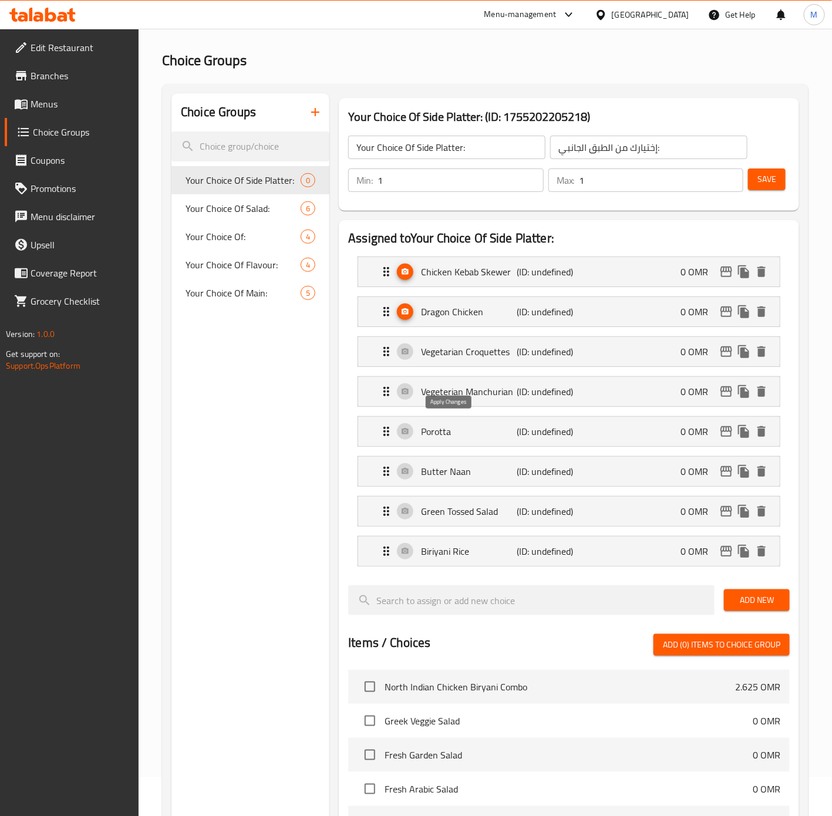
type input "0"
click at [769, 184] on span "Save" at bounding box center [767, 179] width 19 height 15
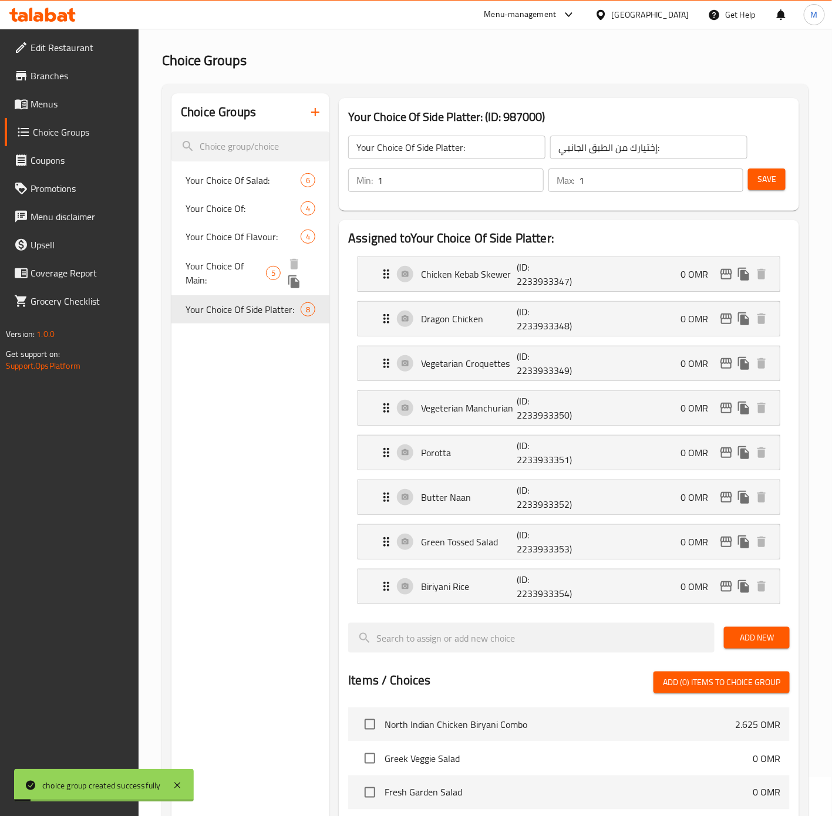
click at [247, 268] on span "Your Choice Of Main:" at bounding box center [226, 273] width 80 height 28
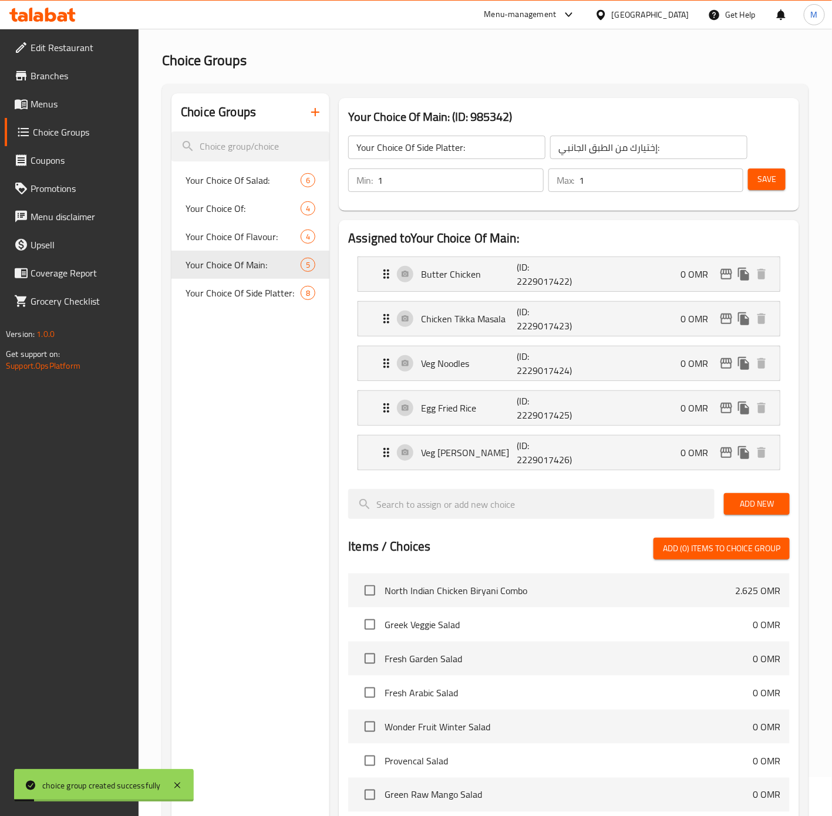
type input "Your Choice Of Main:"
type input "إختيارك من الطبق الرئيسي:"
click at [435, 148] on input "Your Choice Of Main:" at bounding box center [446, 147] width 197 height 23
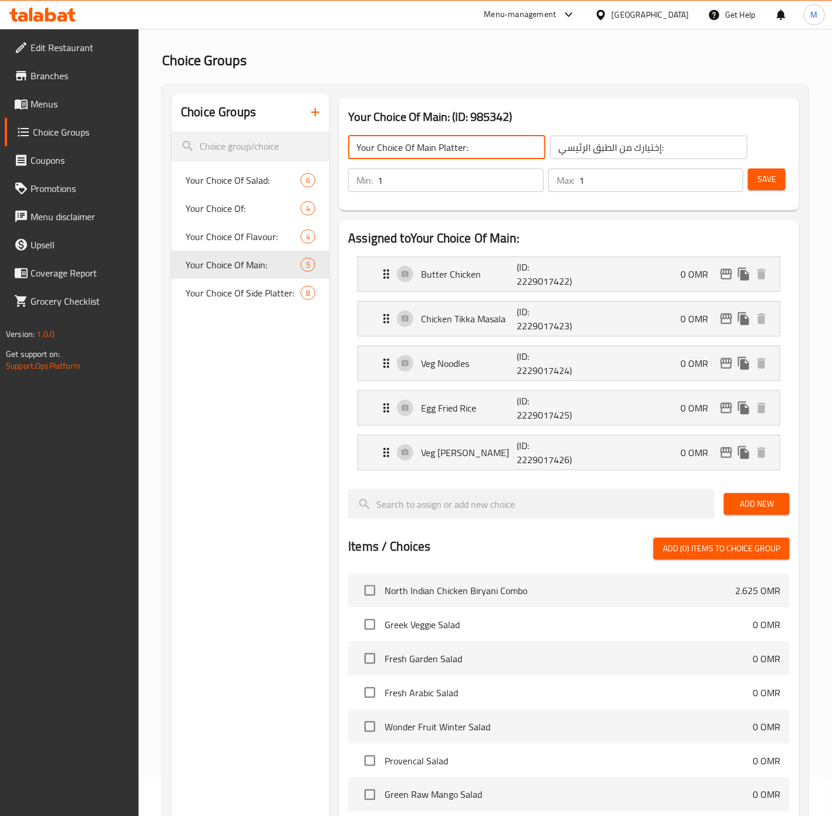
type input "Your Choice Of Main Platter:"
click at [769, 182] on span "Save" at bounding box center [767, 179] width 19 height 15
click at [318, 120] on button "button" at bounding box center [315, 112] width 28 height 28
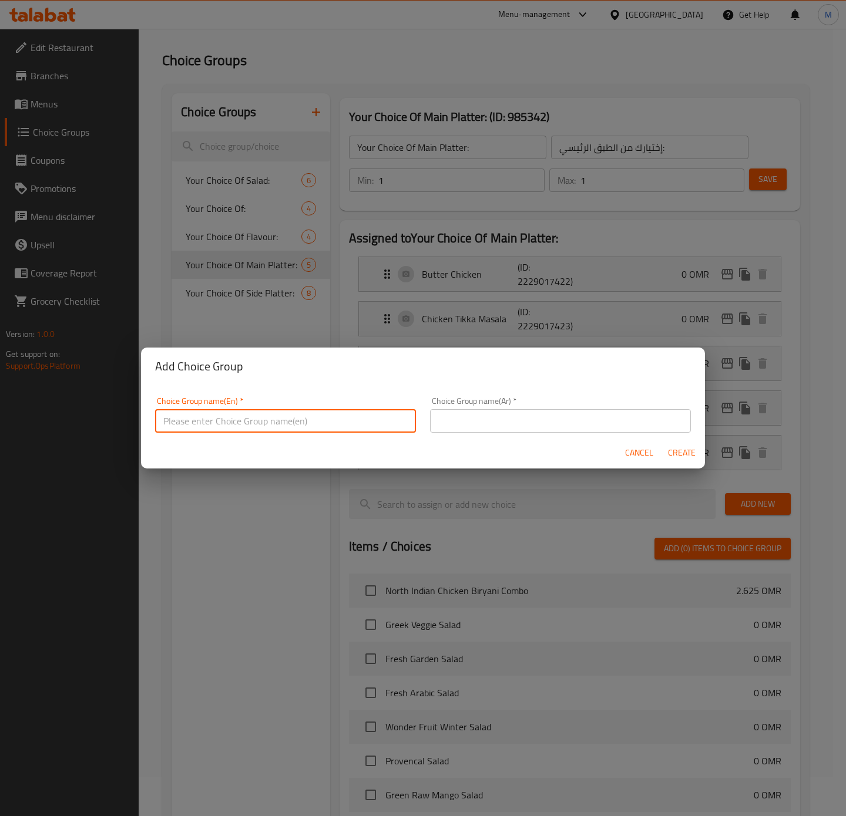
click at [250, 425] on input "text" at bounding box center [285, 420] width 261 height 23
type input "Your Choice Of Drink:"
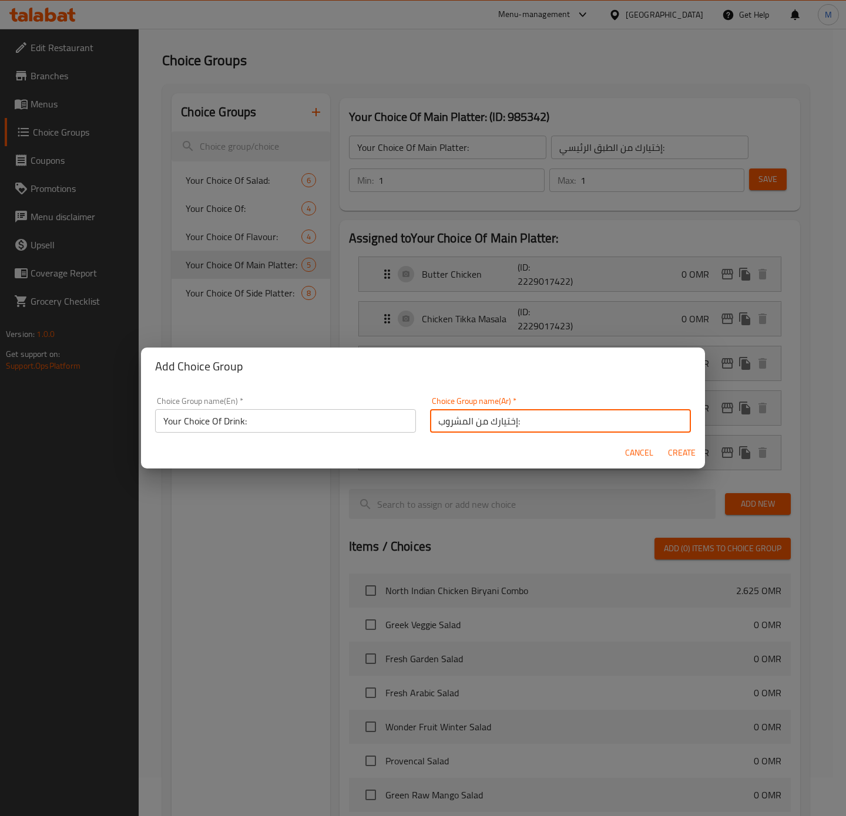
type input "إختيارك من المشروب:"
click at [679, 455] on span "Create" at bounding box center [681, 453] width 28 height 15
type input "Your Choice Of Drink:"
type input "إختيارك من المشروب:"
type input "0"
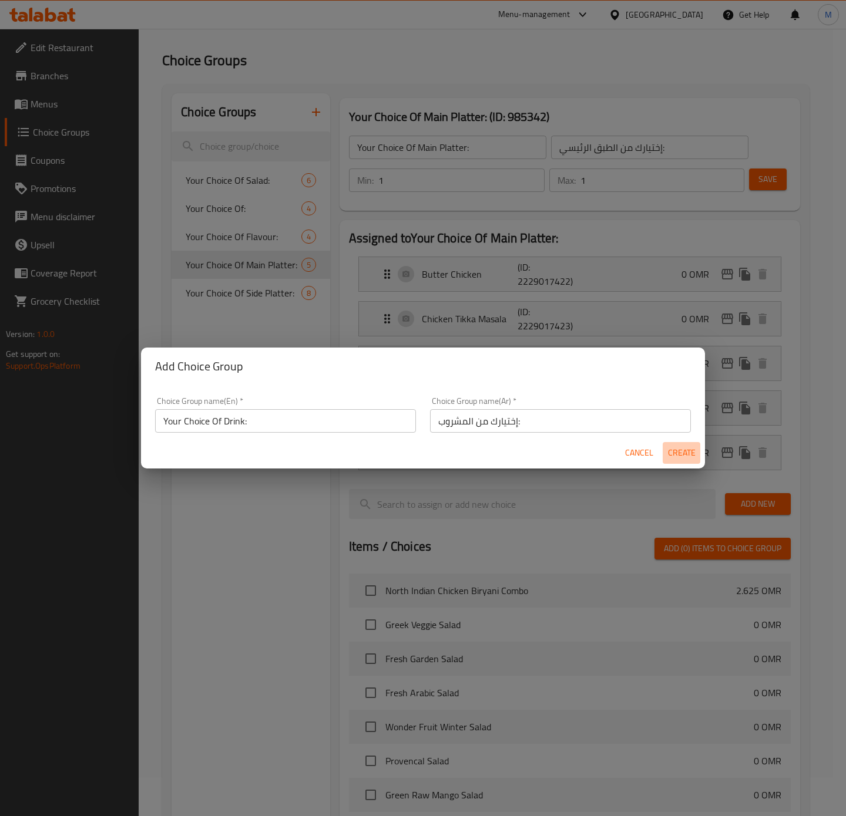
type input "0"
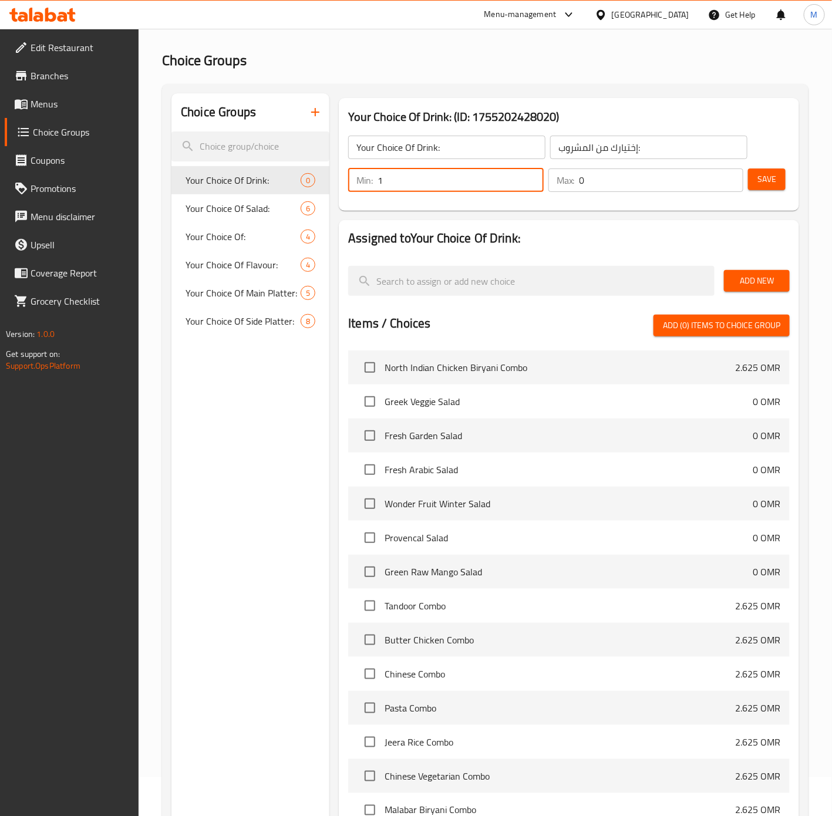
type input "1"
click at [532, 177] on input "1" at bounding box center [461, 180] width 166 height 23
type input "1"
click at [728, 175] on input "1" at bounding box center [662, 180] width 164 height 23
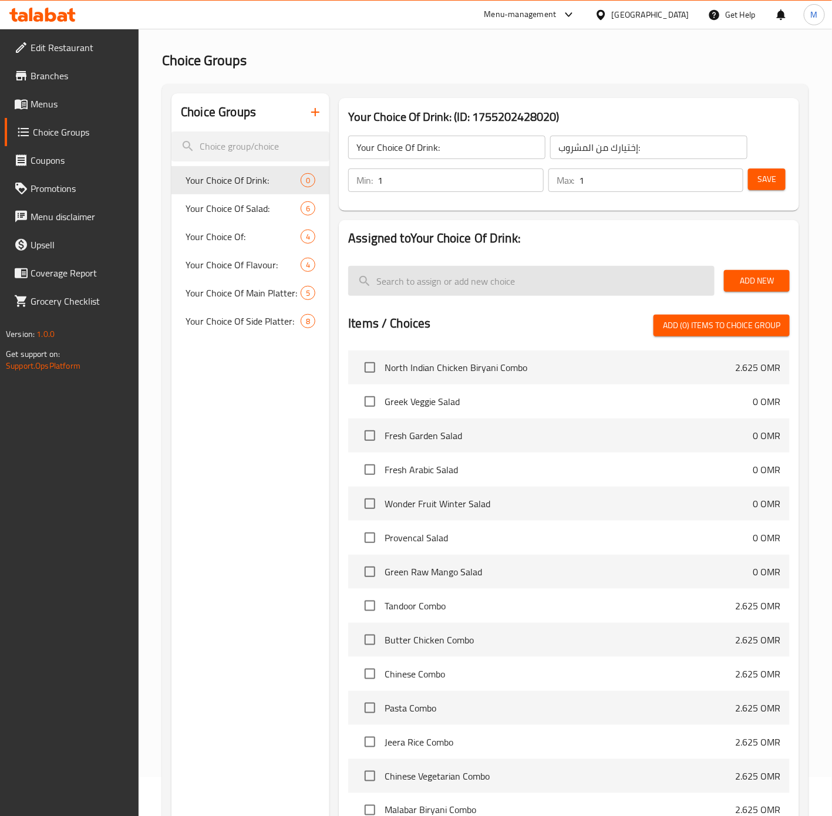
drag, startPoint x: 592, startPoint y: 297, endPoint x: 584, endPoint y: 291, distance: 9.8
click at [592, 297] on div at bounding box center [532, 280] width 376 height 39
click at [574, 283] on input "search" at bounding box center [531, 281] width 367 height 30
paste input "Watermelon"
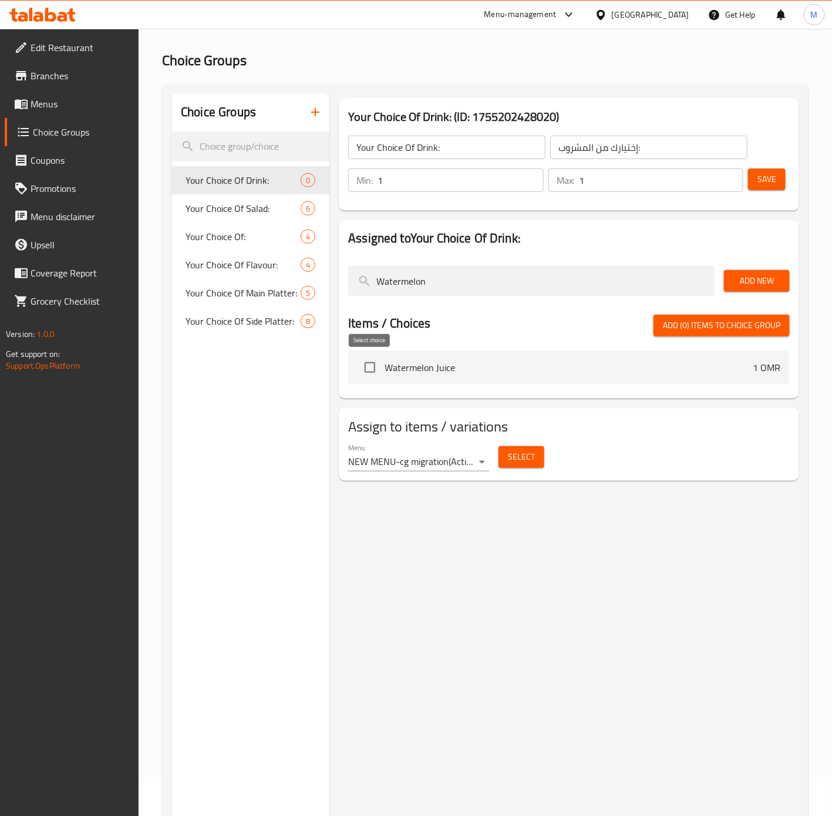
type input "Watermelon"
click at [367, 372] on input "checkbox" at bounding box center [370, 367] width 25 height 25
checkbox input "true"
click at [495, 368] on span "Watermelon Juice" at bounding box center [569, 368] width 368 height 14
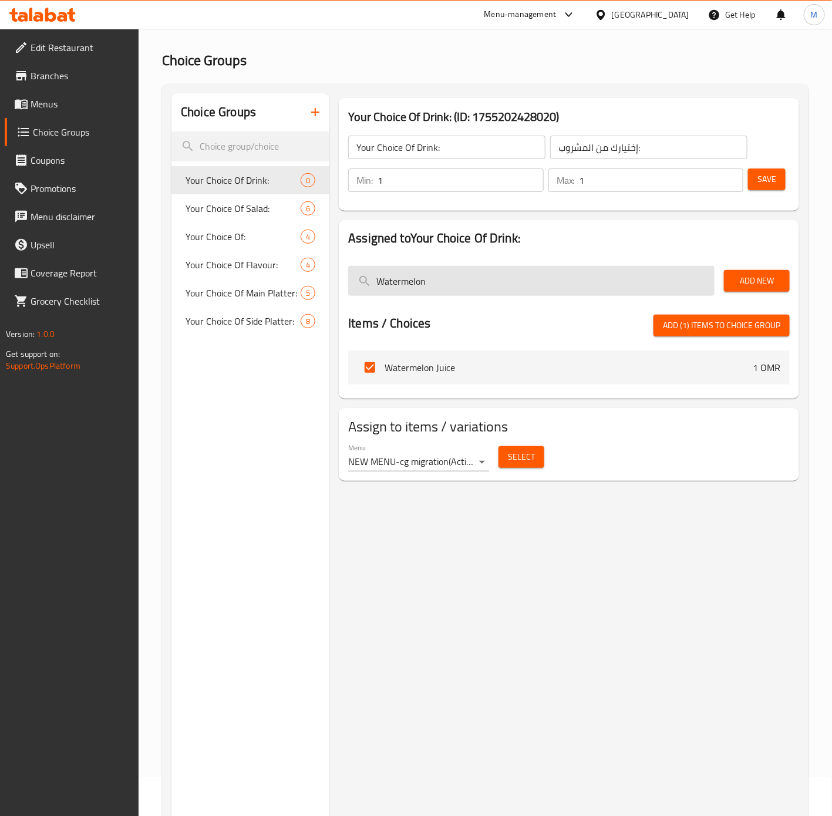
click at [453, 279] on input "Watermelon" at bounding box center [531, 281] width 367 height 30
paste input "Mint Lime"
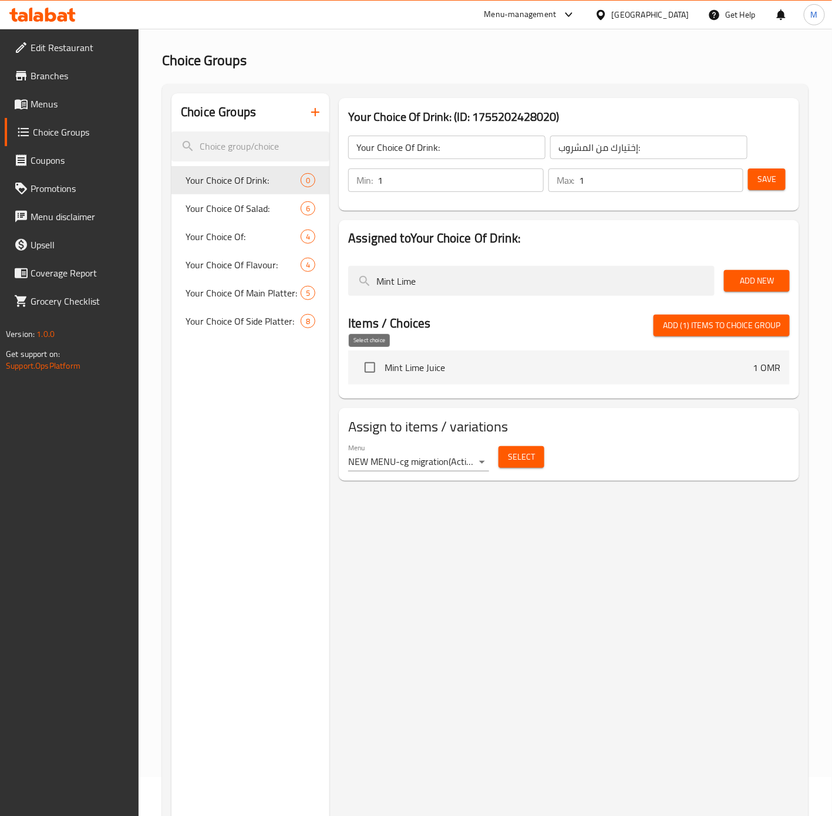
type input "Mint Lime"
click at [371, 365] on input "checkbox" at bounding box center [370, 367] width 25 height 25
click at [742, 319] on span "Add (2) items to choice group" at bounding box center [721, 325] width 117 height 15
checkbox input "false"
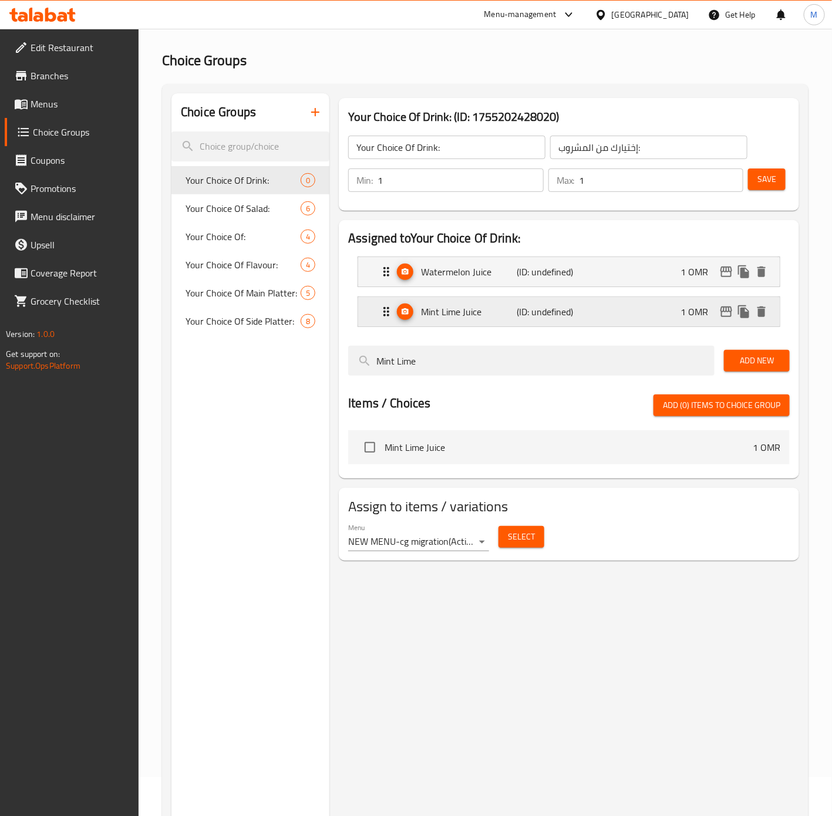
click at [605, 317] on div "Mint Lime Juice (ID: undefined) 1 OMR" at bounding box center [572, 311] width 386 height 29
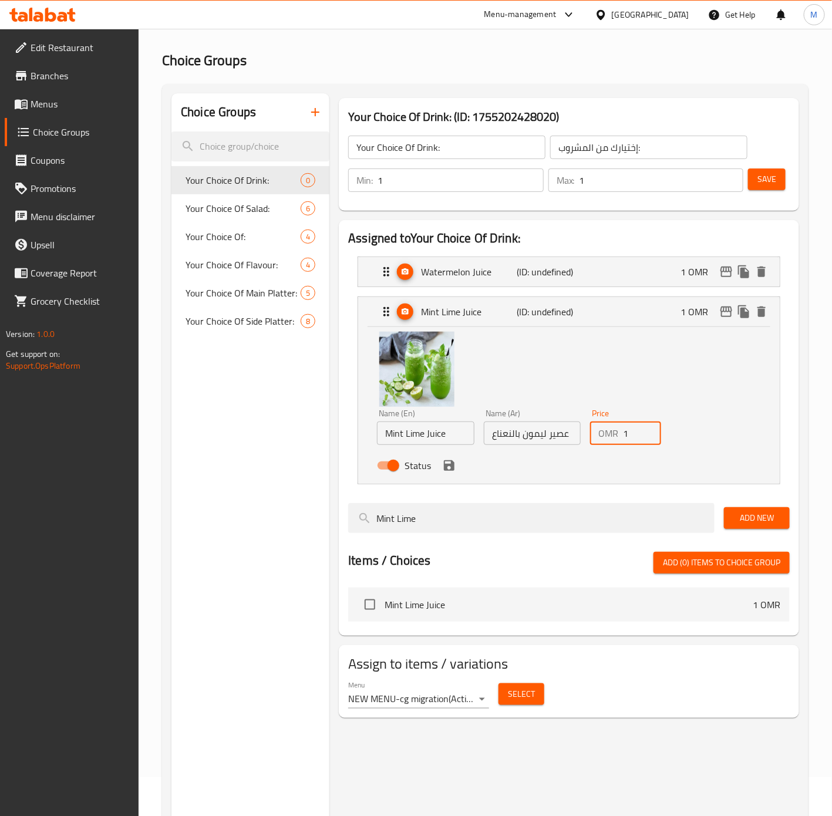
drag, startPoint x: 637, startPoint y: 432, endPoint x: 591, endPoint y: 429, distance: 45.9
click at [591, 429] on div "OMR 1 Price" at bounding box center [625, 433] width 70 height 23
click at [453, 471] on icon "save" at bounding box center [449, 465] width 11 height 11
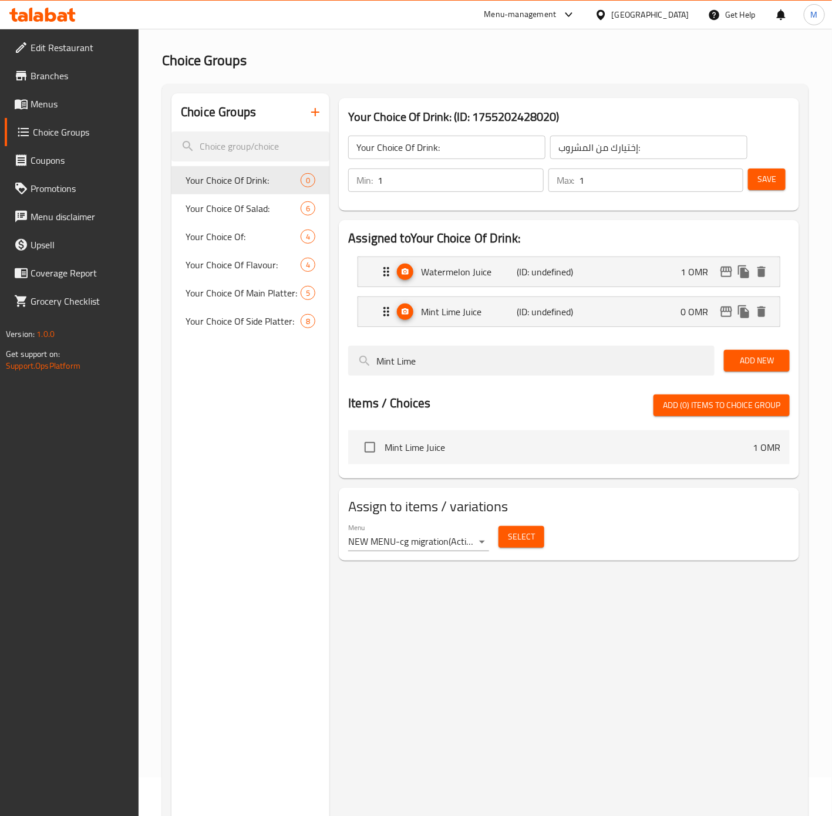
type input "0"
click at [599, 275] on div "Watermelon Juice (ID: undefined) 1 OMR" at bounding box center [572, 271] width 386 height 29
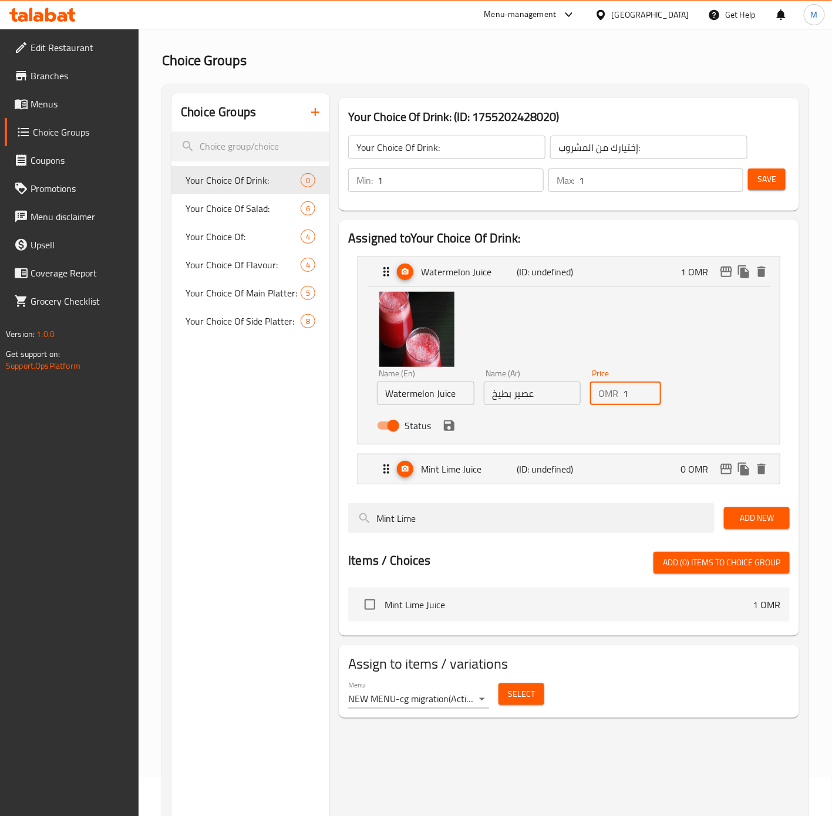
drag, startPoint x: 634, startPoint y: 394, endPoint x: 593, endPoint y: 395, distance: 41.7
click at [594, 394] on div "OMR 1 Price" at bounding box center [625, 393] width 70 height 23
click at [455, 434] on div "Status" at bounding box center [532, 426] width 320 height 32
click at [452, 430] on icon "save" at bounding box center [449, 426] width 11 height 11
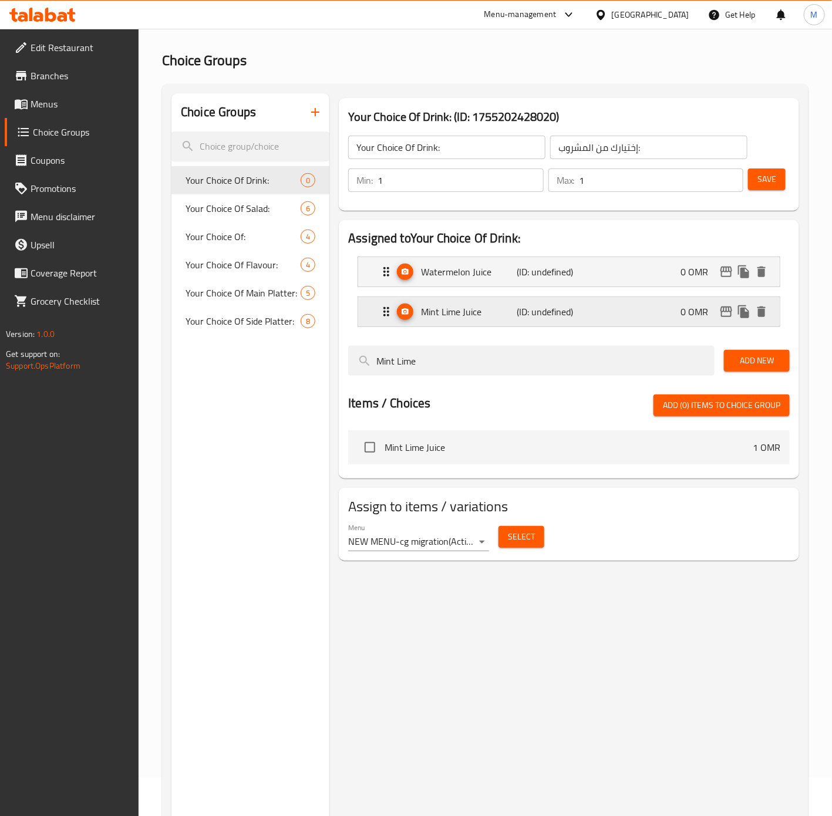
type input "0"
click at [765, 186] on span "Save" at bounding box center [767, 179] width 19 height 15
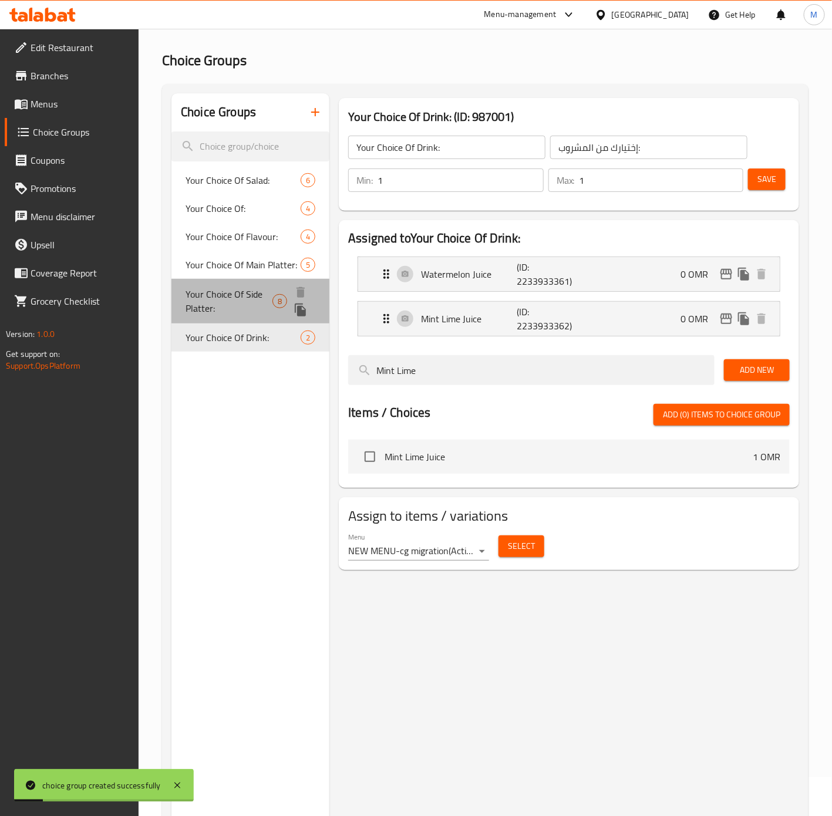
click at [223, 301] on span "Your Choice Of Side Platter:" at bounding box center [229, 301] width 87 height 28
type input "Your Choice Of Side Platter:"
type input "إختيارك من الطبق الجانبي:"
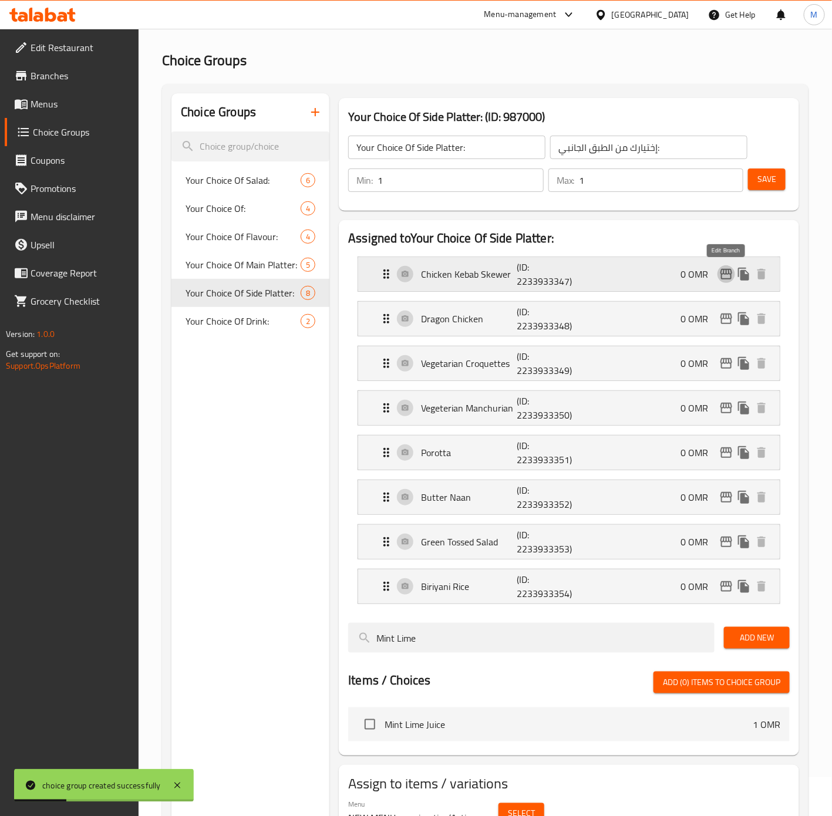
click at [728, 282] on button "edit" at bounding box center [727, 274] width 18 height 18
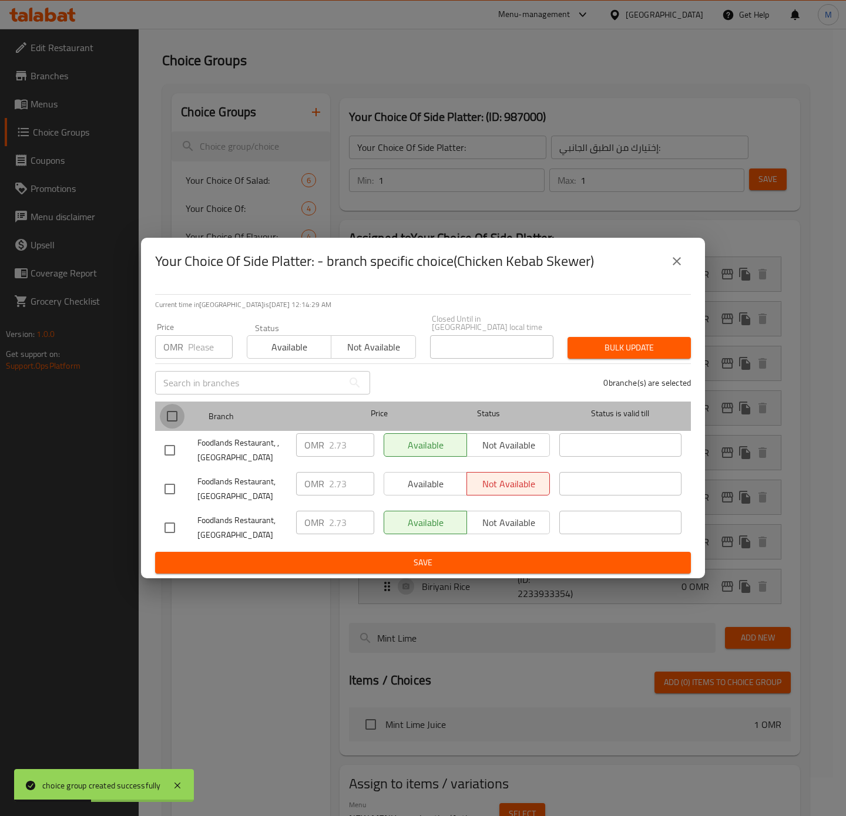
click at [181, 416] on input "checkbox" at bounding box center [172, 416] width 25 height 25
checkbox input "true"
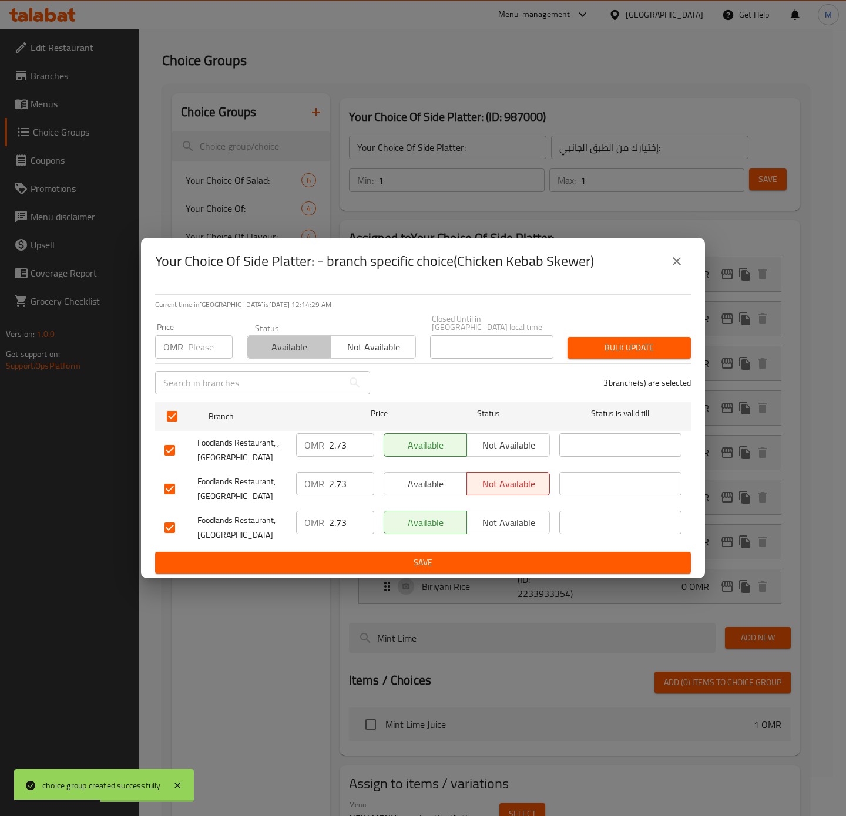
click at [287, 347] on span "Available" at bounding box center [289, 347] width 75 height 17
click at [661, 342] on span "Bulk update" at bounding box center [629, 348] width 105 height 15
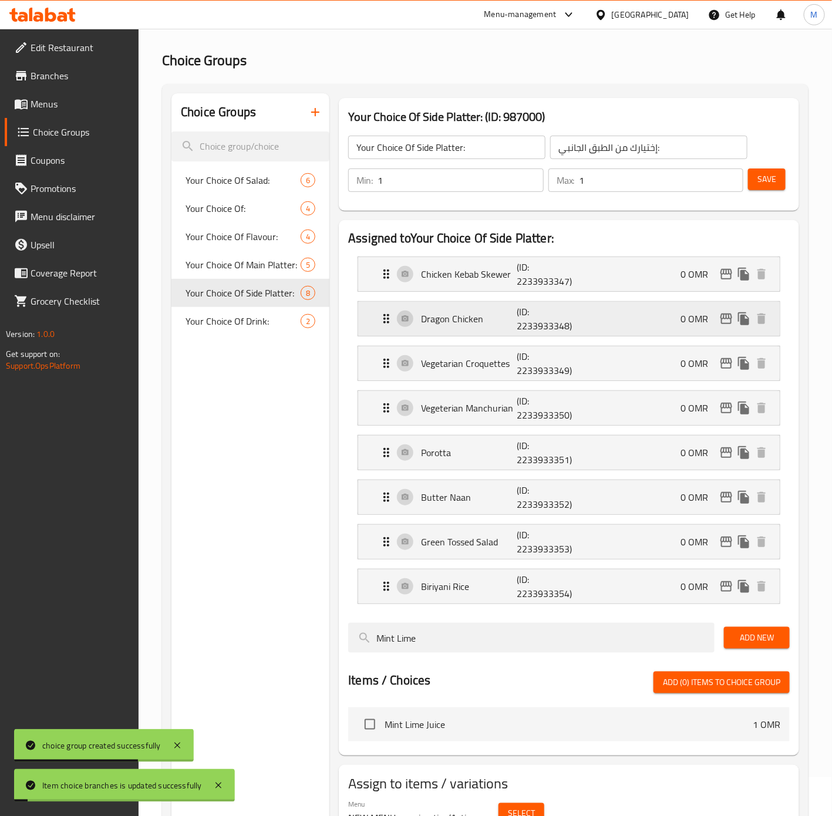
click at [726, 322] on icon "edit" at bounding box center [727, 319] width 14 height 14
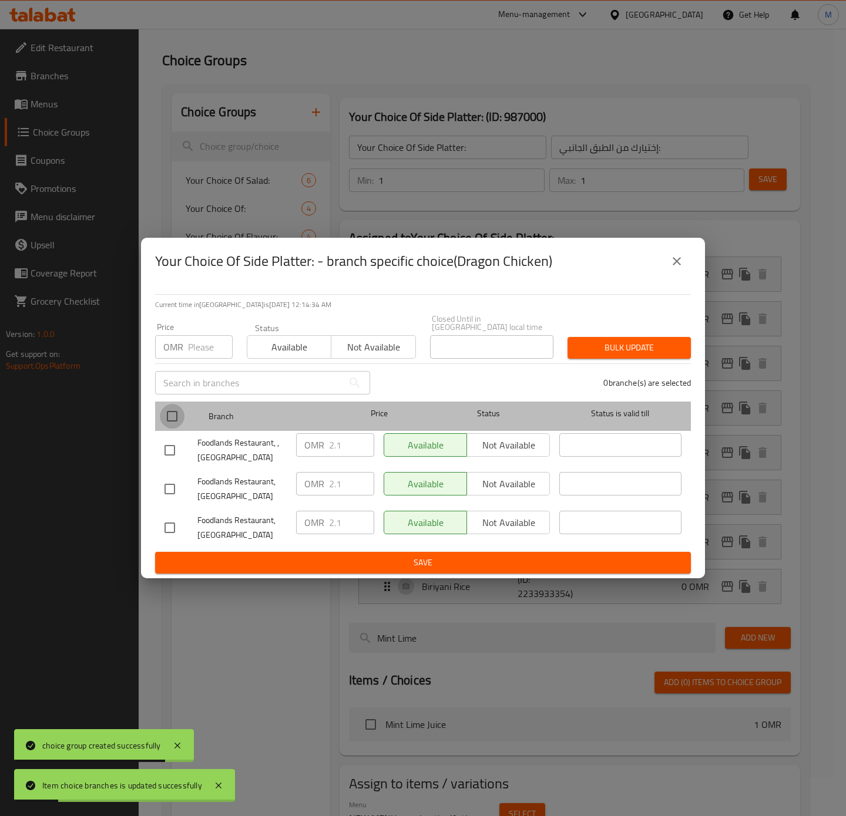
click at [173, 415] on input "checkbox" at bounding box center [172, 416] width 25 height 25
checkbox input "true"
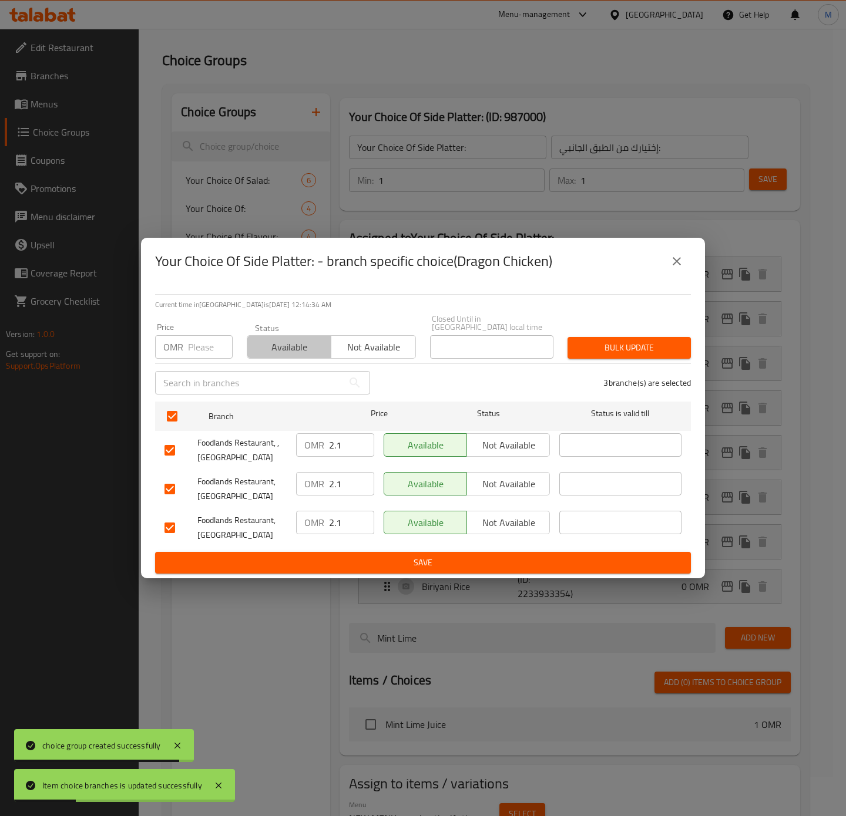
click at [275, 352] on button "Available" at bounding box center [289, 346] width 85 height 23
click at [619, 342] on span "Bulk update" at bounding box center [629, 348] width 105 height 15
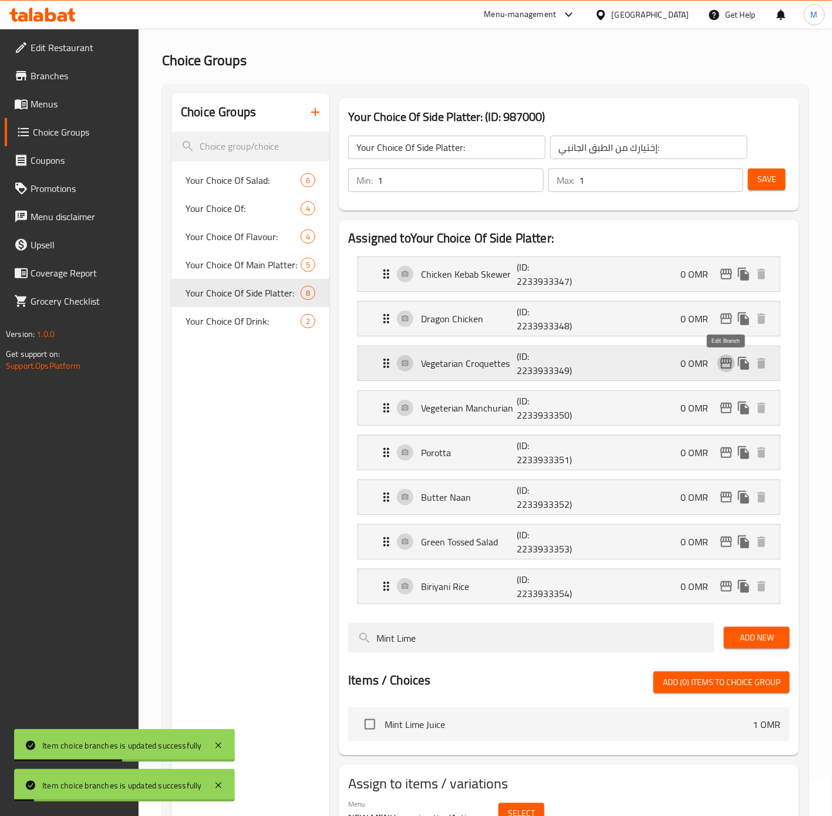
click at [729, 372] on button "edit" at bounding box center [727, 364] width 18 height 18
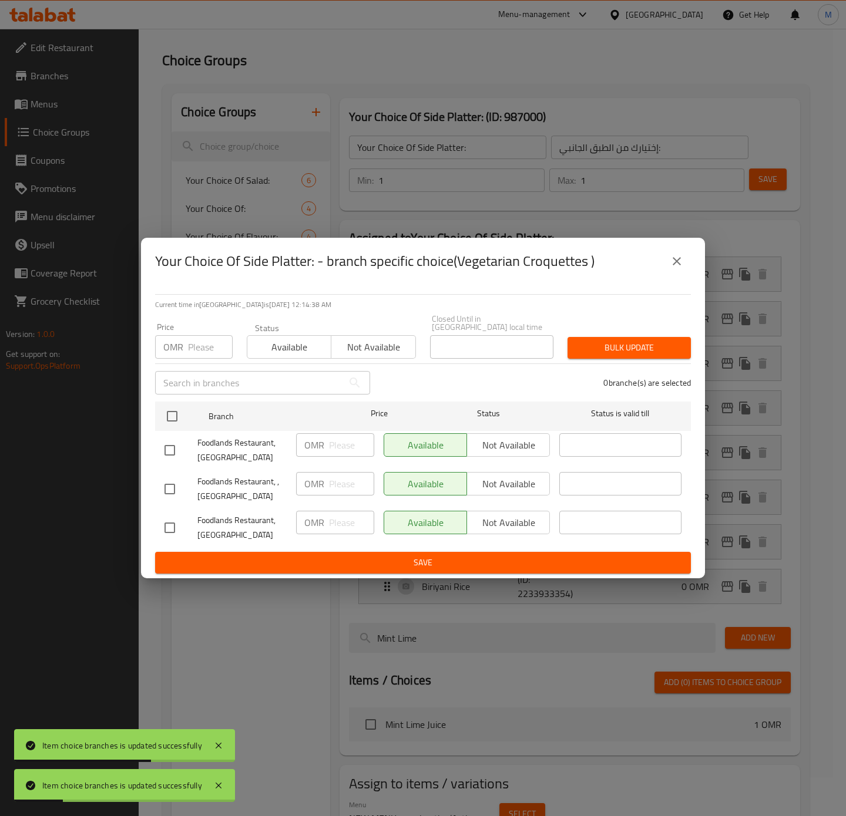
click at [683, 265] on icon "close" at bounding box center [677, 261] width 14 height 14
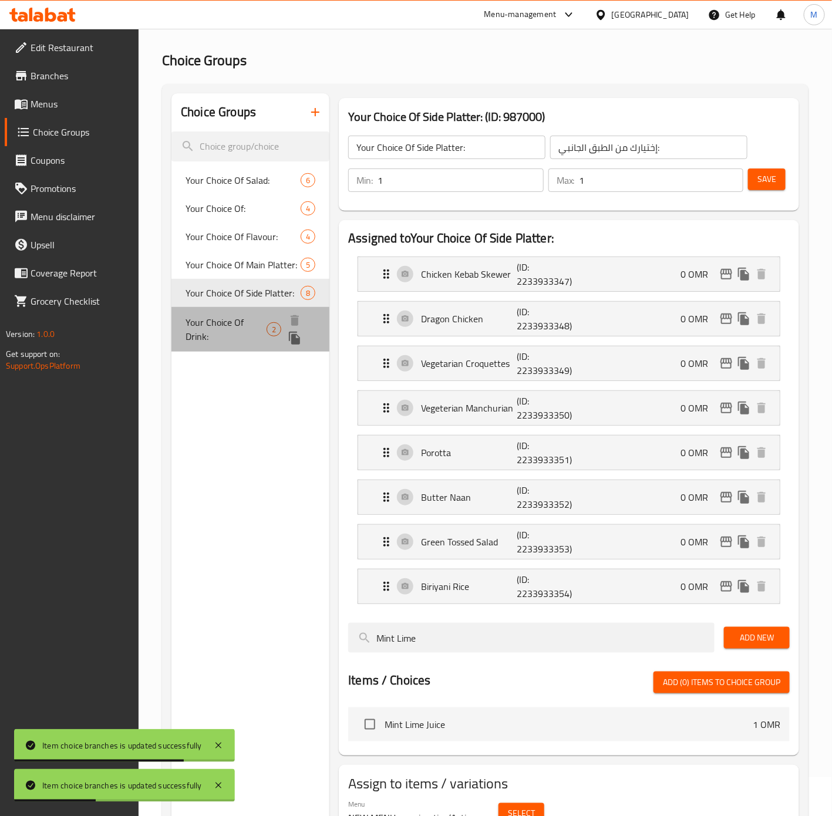
click at [236, 315] on span "Your Choice Of Drink:" at bounding box center [226, 329] width 81 height 28
type input "Your Choice Of Drink:"
type input "إختيارك من المشروب:"
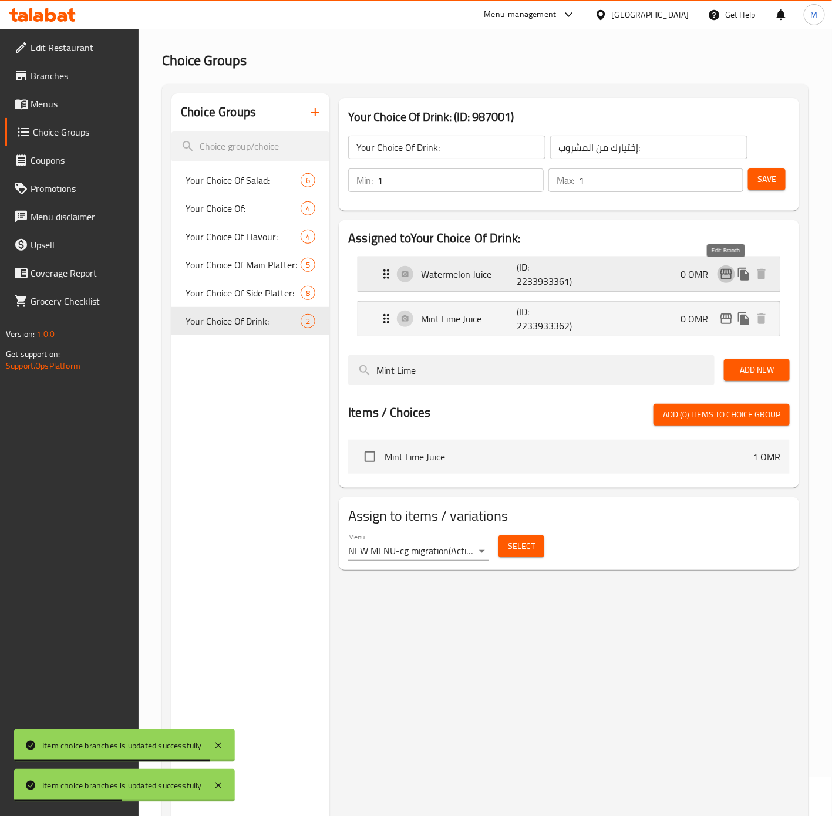
click at [725, 277] on icon "edit" at bounding box center [727, 274] width 14 height 14
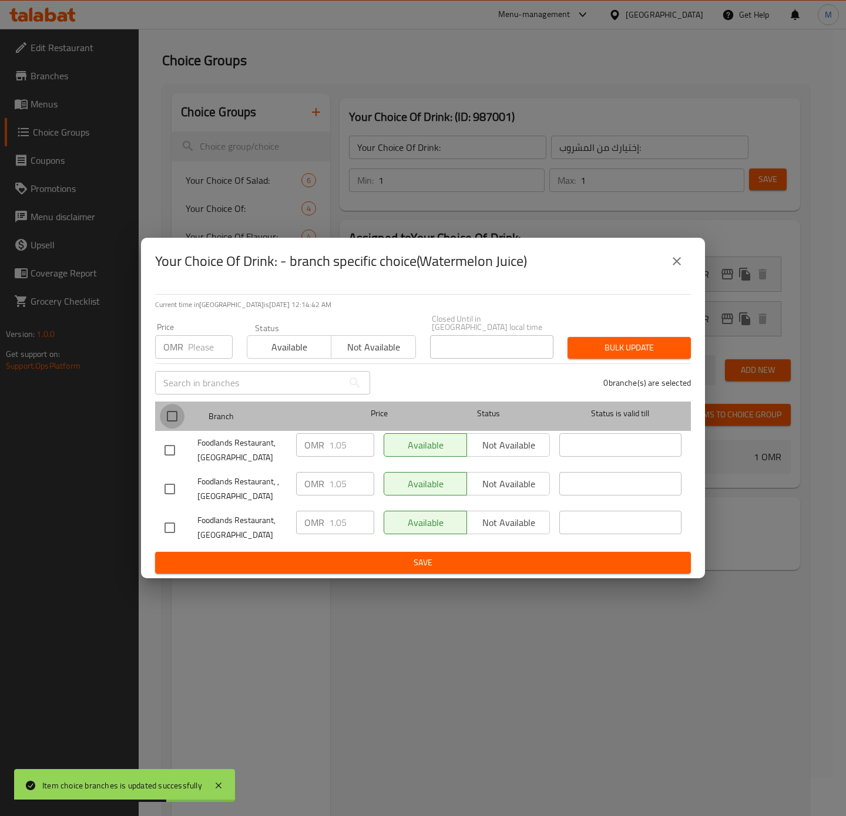
click at [175, 415] on input "checkbox" at bounding box center [172, 416] width 25 height 25
checkbox input "true"
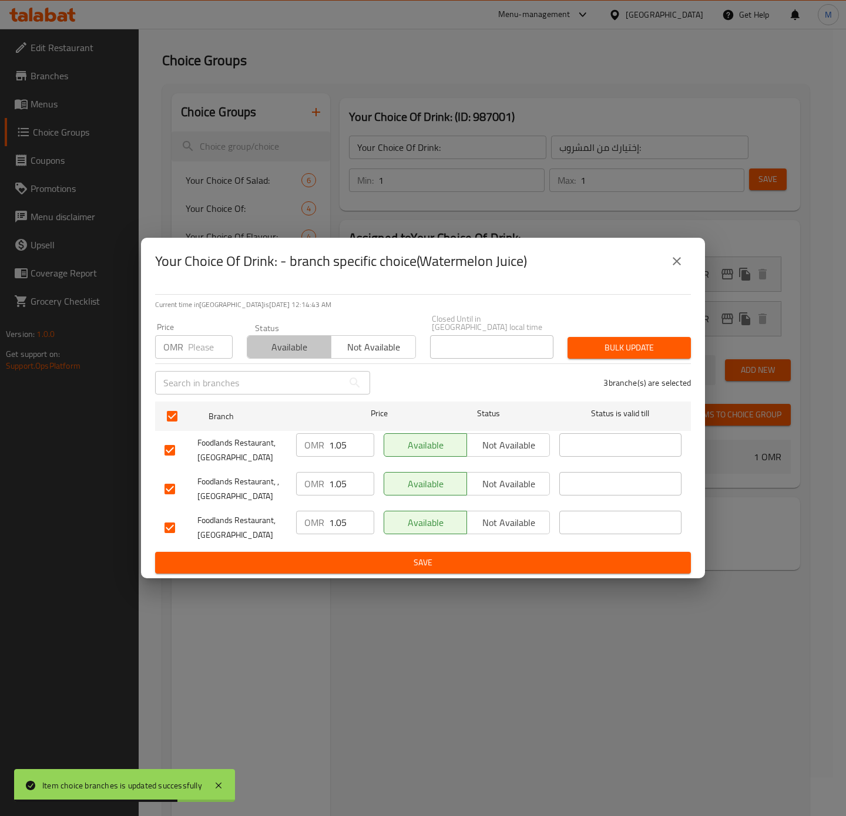
click at [277, 347] on span "Available" at bounding box center [289, 347] width 75 height 17
click at [611, 362] on div "3 branche(s) are selected" at bounding box center [537, 383] width 321 height 42
click at [613, 345] on span "Bulk update" at bounding box center [629, 348] width 105 height 15
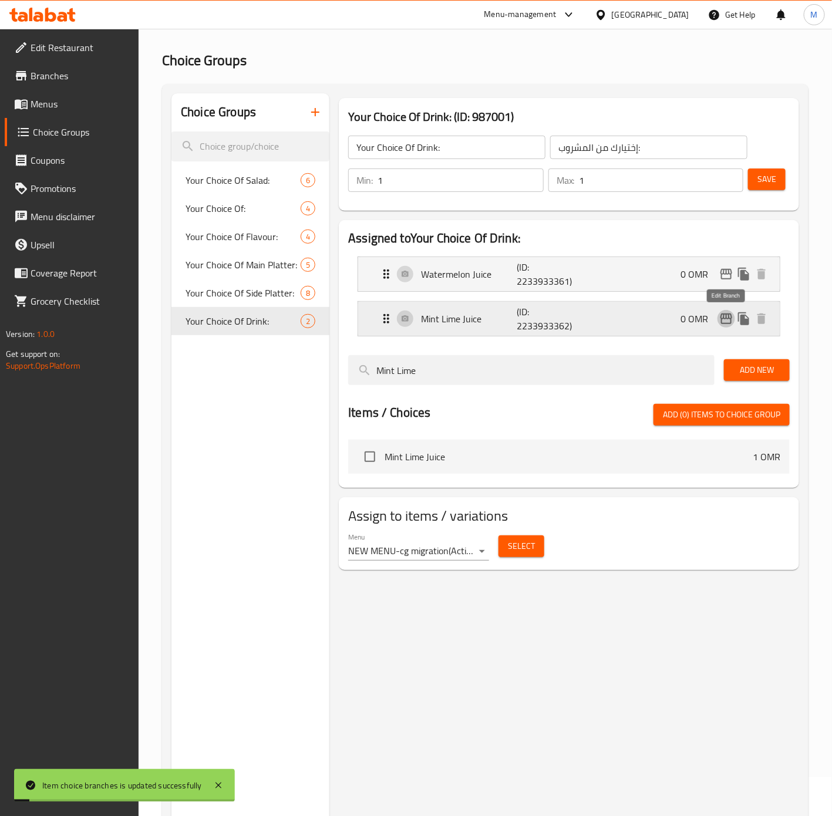
click at [723, 328] on button "edit" at bounding box center [727, 319] width 18 height 18
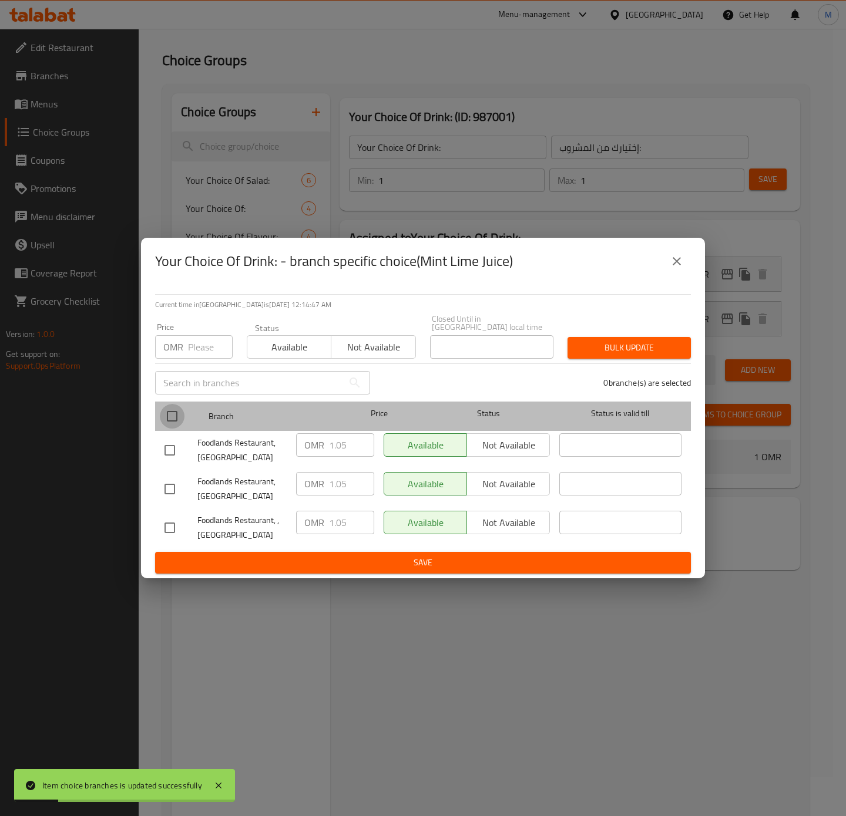
click at [176, 412] on input "checkbox" at bounding box center [172, 416] width 25 height 25
checkbox input "true"
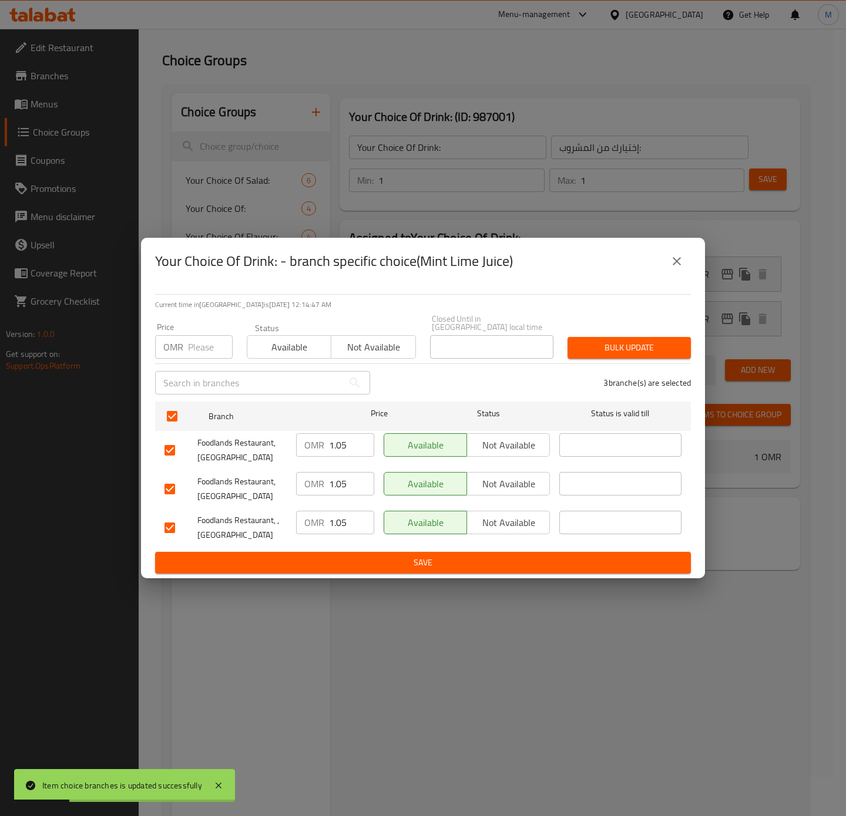
click at [288, 351] on span "Available" at bounding box center [289, 347] width 75 height 17
click at [603, 341] on span "Bulk update" at bounding box center [629, 348] width 105 height 15
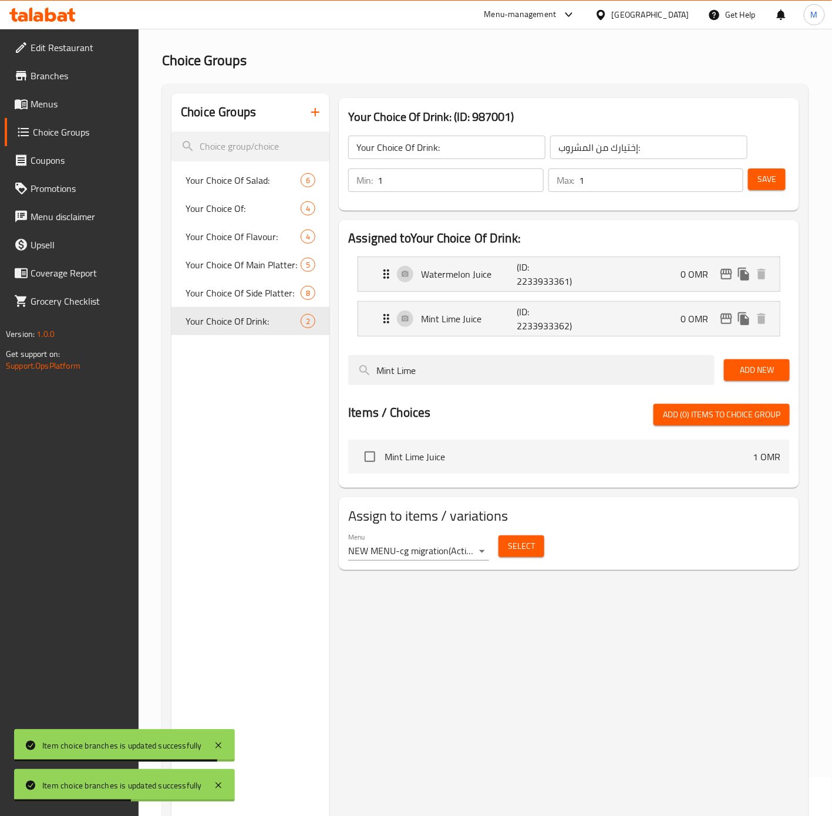
click at [298, 502] on div "Choice Groups Your Choice Of Salad: 6 Your Choice Of: 4 Your Choice Of Flavour:…" at bounding box center [251, 501] width 158 height 816
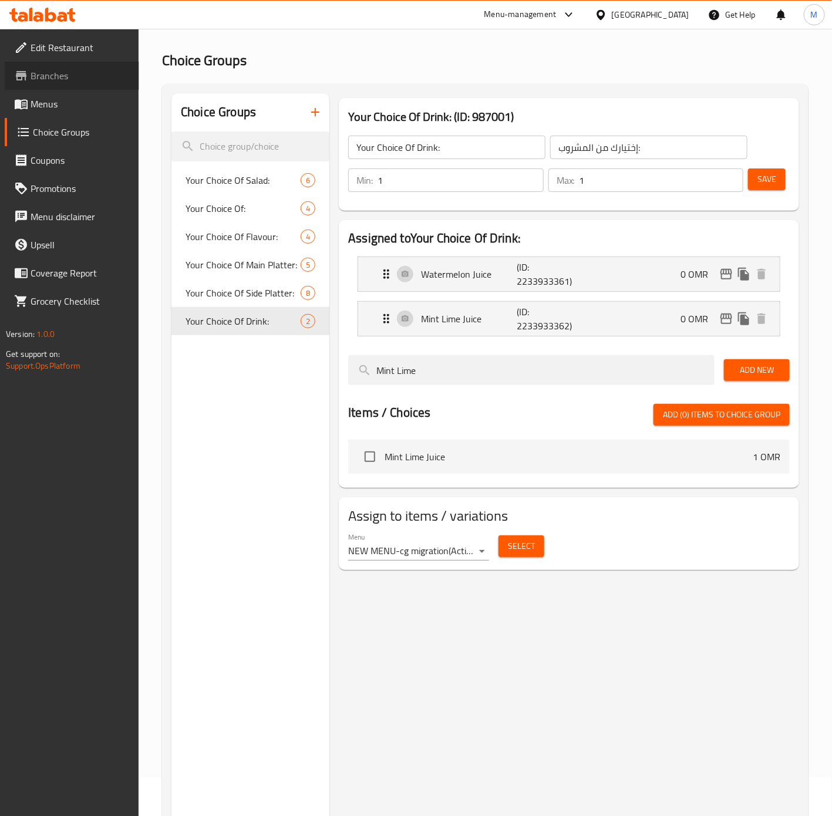
click at [68, 78] on span "Branches" at bounding box center [80, 76] width 99 height 14
